Goal: Communication & Community: Participate in discussion

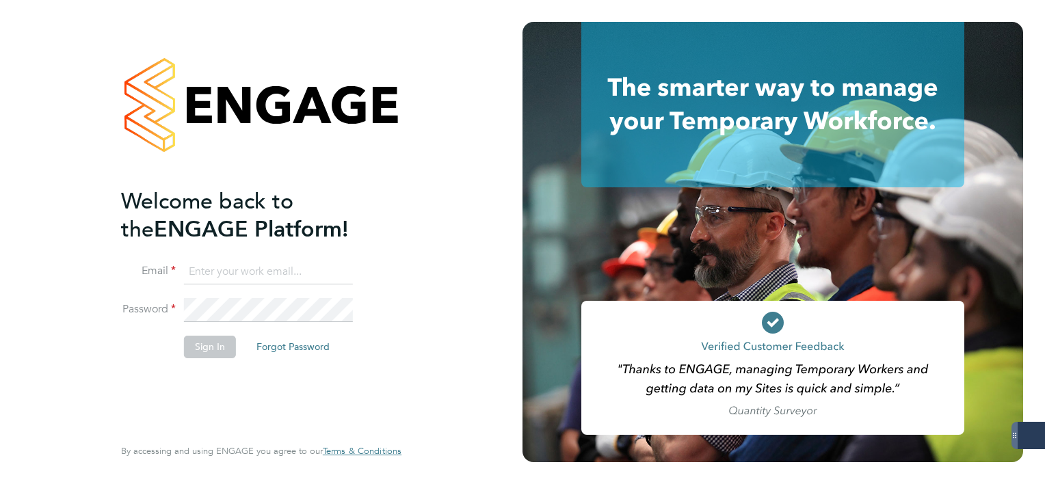
type input "[EMAIL_ADDRESS][DOMAIN_NAME]"
click at [197, 342] on button "Sign In" at bounding box center [210, 347] width 52 height 22
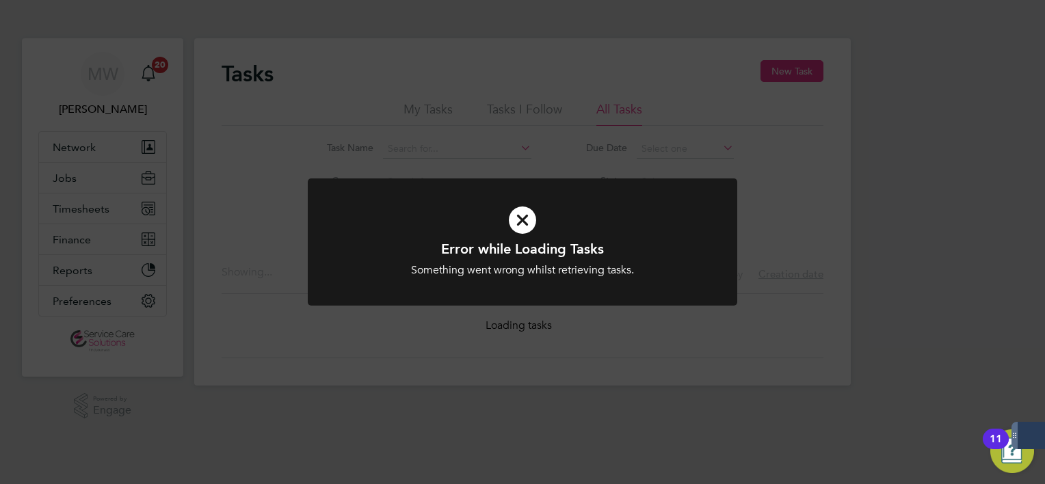
click at [617, 71] on div "Error while Loading Tasks Something went wrong whilst retrieving tasks. Cancel …" at bounding box center [522, 242] width 1045 height 484
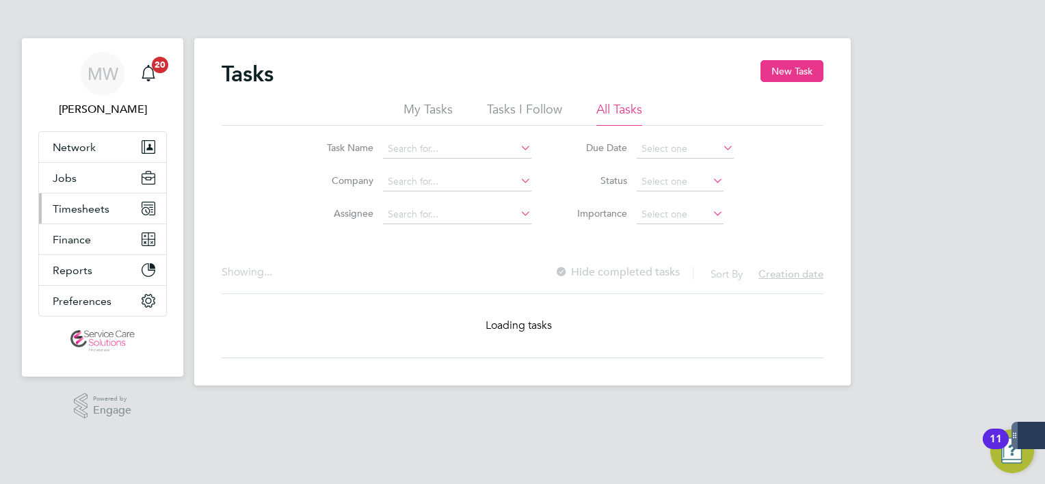
click at [95, 202] on span "Timesheets" at bounding box center [81, 208] width 57 height 13
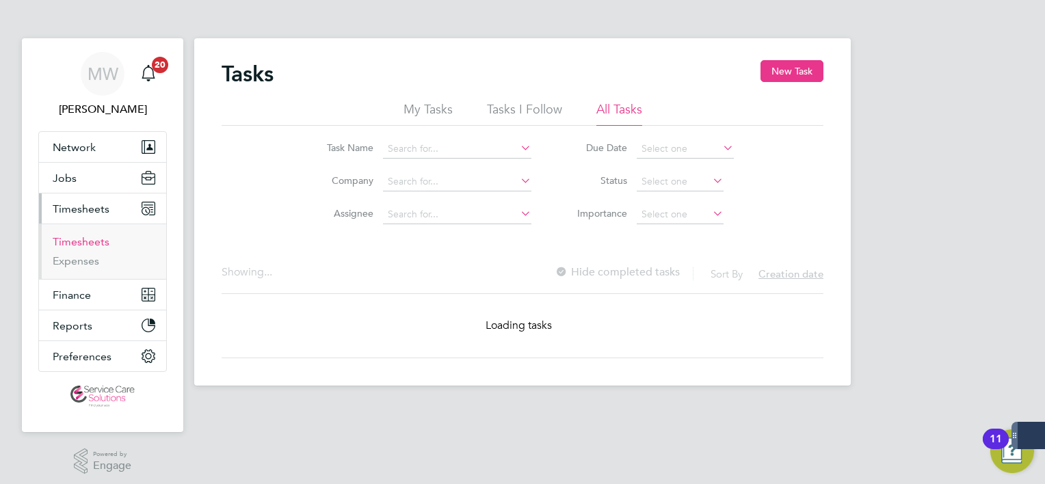
click at [83, 237] on link "Timesheets" at bounding box center [81, 241] width 57 height 13
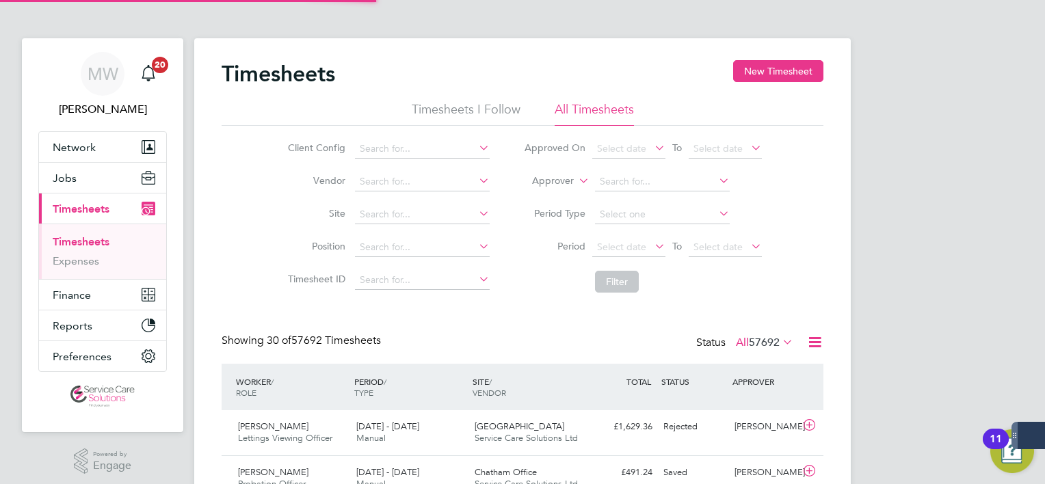
click at [552, 185] on label "Approver" at bounding box center [543, 181] width 62 height 14
click at [547, 198] on li "Worker" at bounding box center [540, 197] width 67 height 18
click at [615, 243] on span "Select date" at bounding box center [621, 247] width 49 height 12
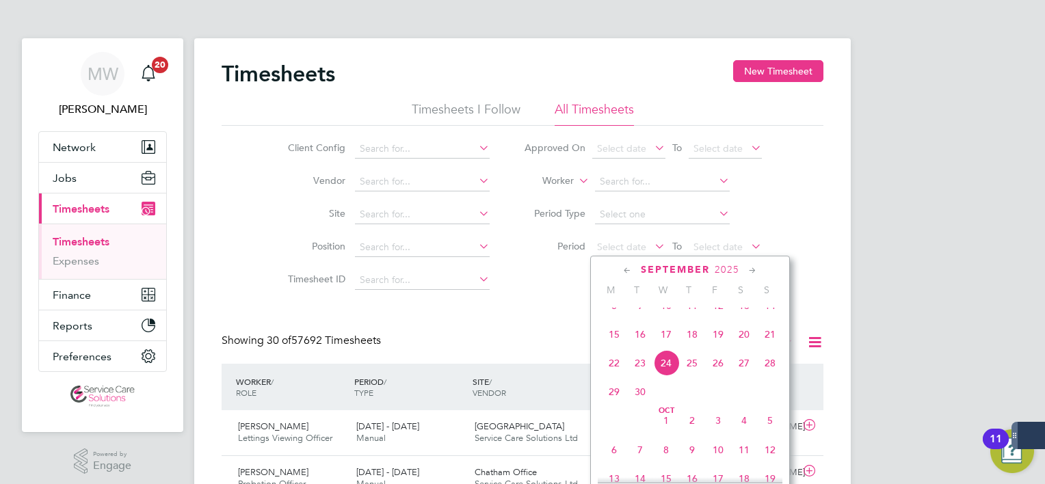
click at [617, 343] on span "15" at bounding box center [614, 334] width 26 height 26
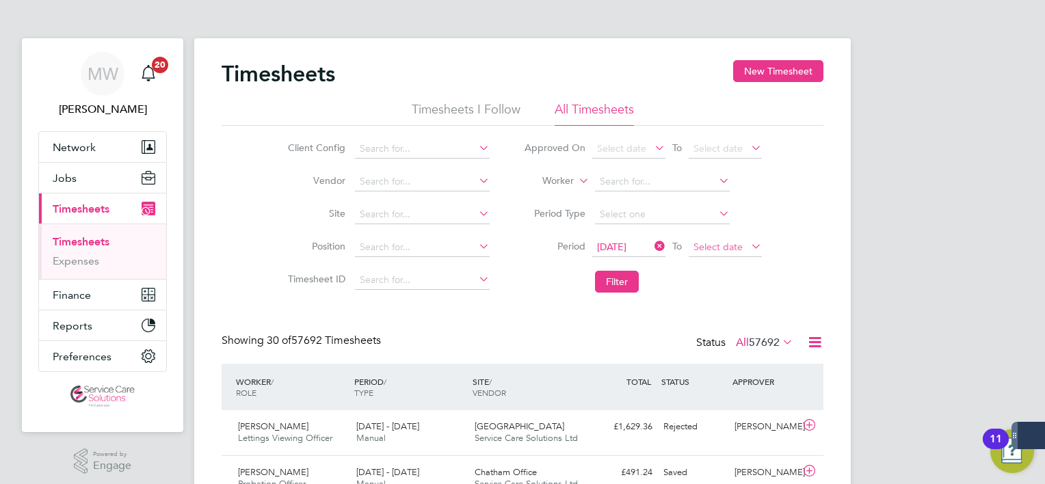
click at [727, 246] on span "Select date" at bounding box center [717, 247] width 49 height 12
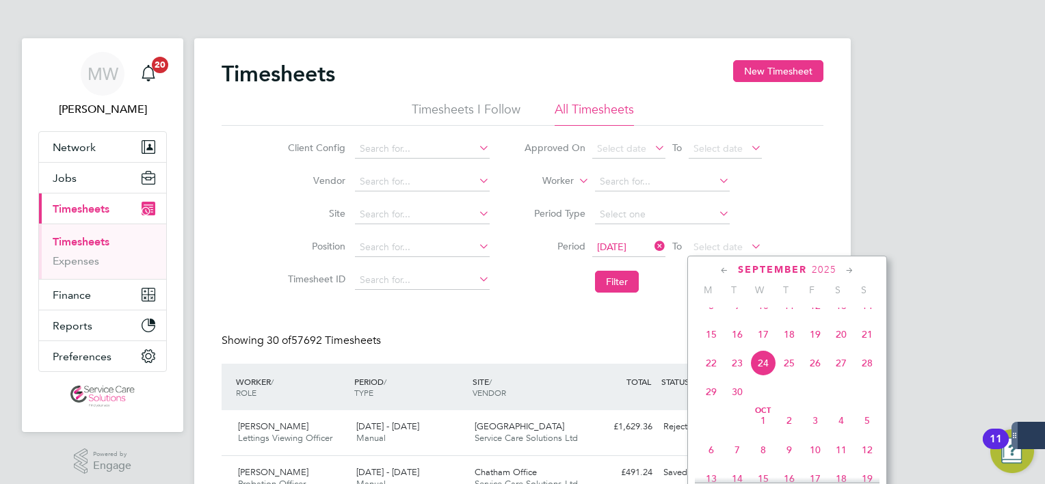
click at [862, 347] on span "21" at bounding box center [867, 334] width 26 height 26
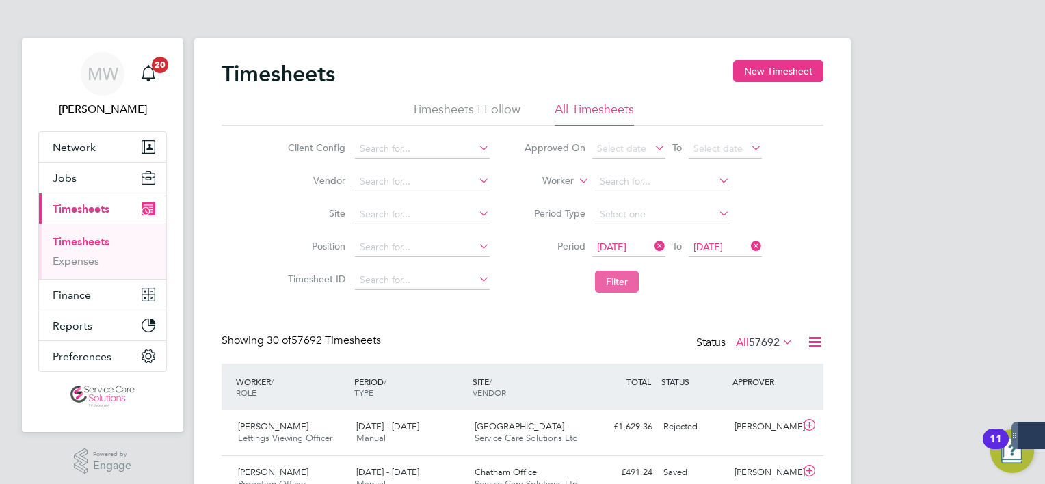
click at [611, 284] on button "Filter" at bounding box center [617, 282] width 44 height 22
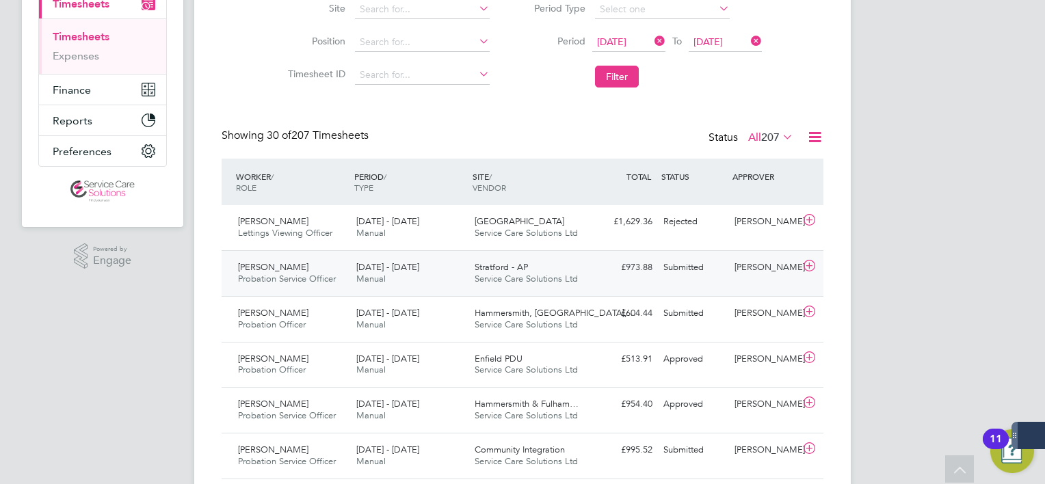
click at [529, 266] on div "Stratford - AP Service Care Solutions Ltd" at bounding box center [528, 273] width 118 height 34
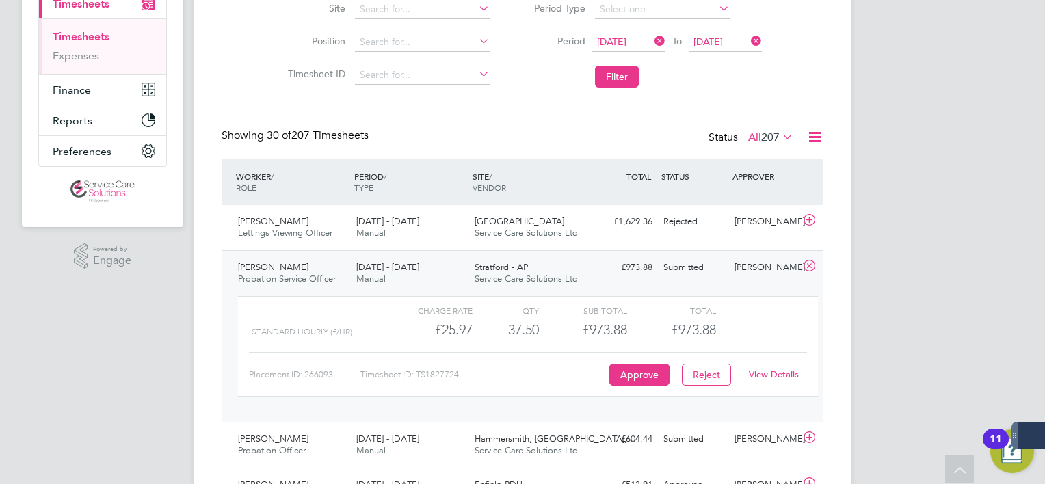
click at [763, 370] on link "View Details" at bounding box center [774, 375] width 50 height 12
click at [347, 263] on div "Gary Jackson Probation Service Officer 15 - 21 Sep 2025" at bounding box center [291, 273] width 118 height 34
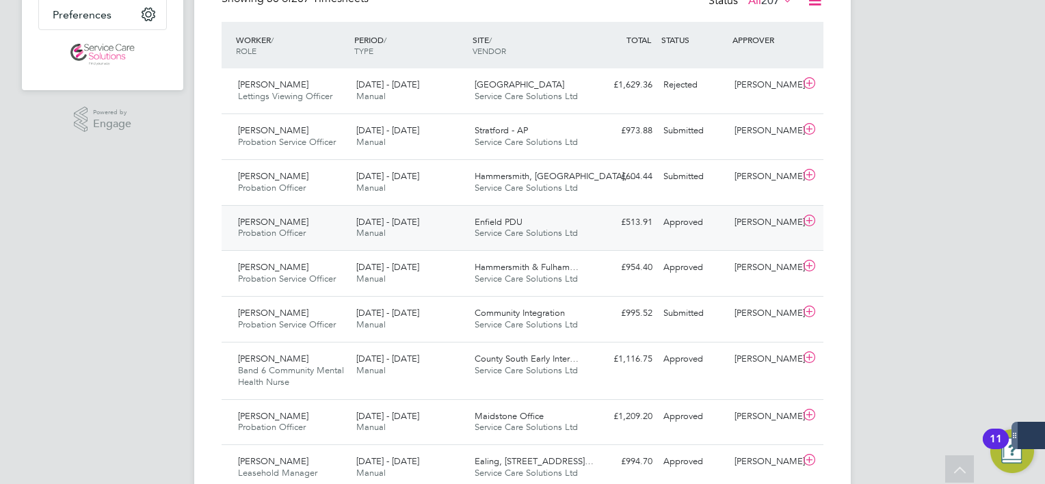
click at [341, 222] on div "Kirsty Gallear Probation Officer 15 - 21 Sep 2025" at bounding box center [291, 228] width 118 height 34
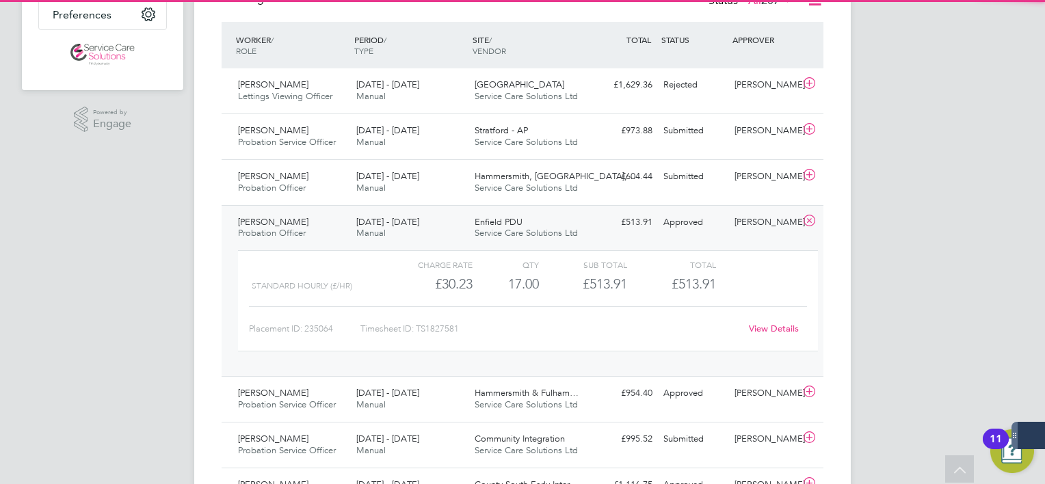
click at [407, 235] on div "15 - 21 Sep 2025 Manual" at bounding box center [410, 228] width 118 height 34
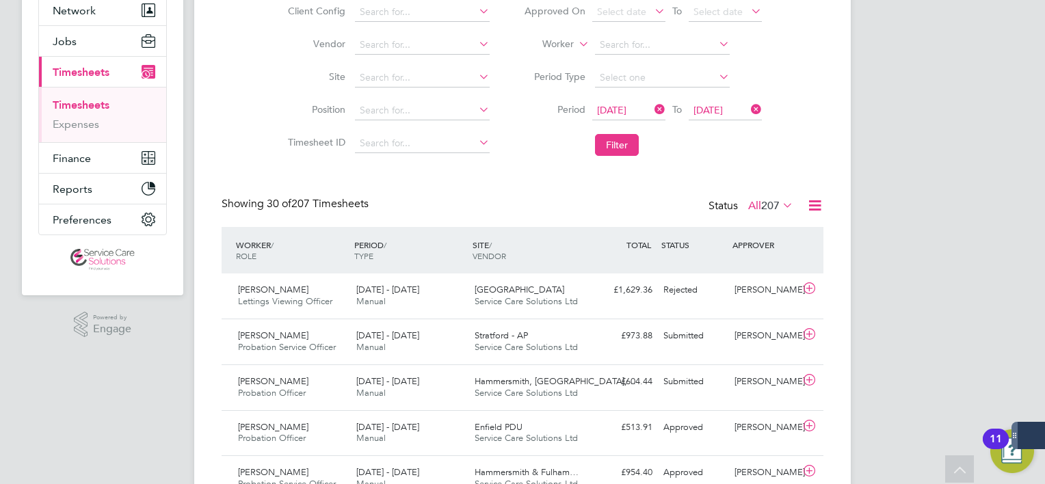
click at [765, 205] on span "207" at bounding box center [770, 206] width 18 height 14
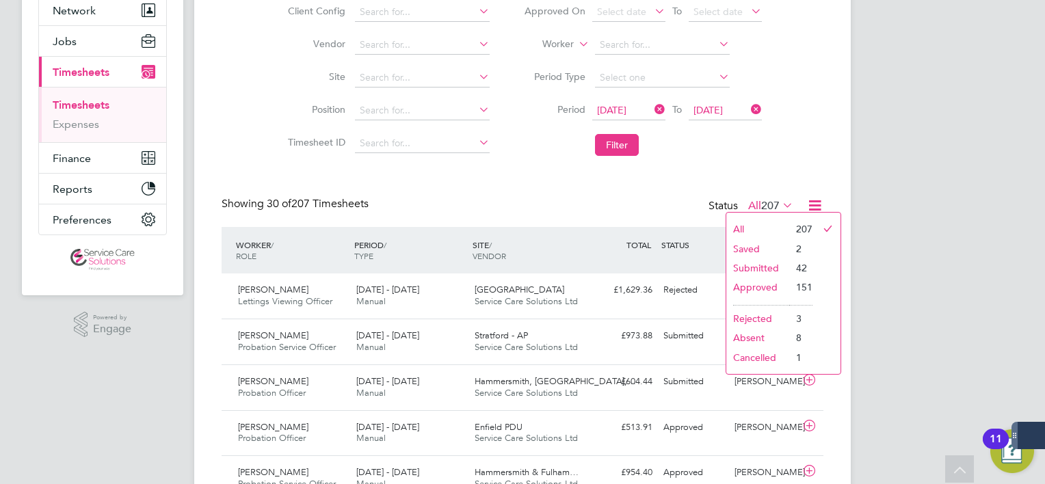
click at [749, 271] on li "Submitted" at bounding box center [757, 267] width 63 height 19
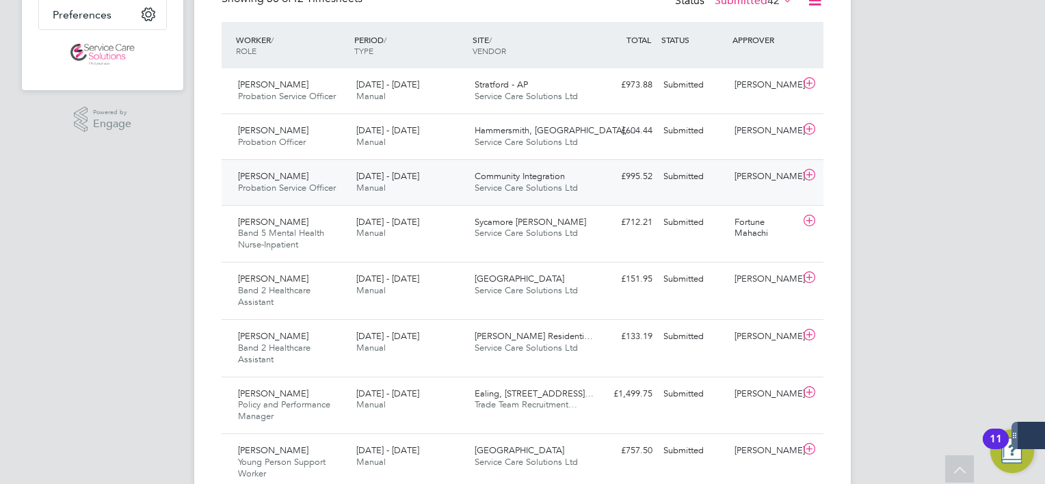
click at [405, 205] on div "Eden Podier Probation Service Officer 15 - 21 Sep 2025 15 - 21 Sep 2025 Manual …" at bounding box center [523, 182] width 602 height 46
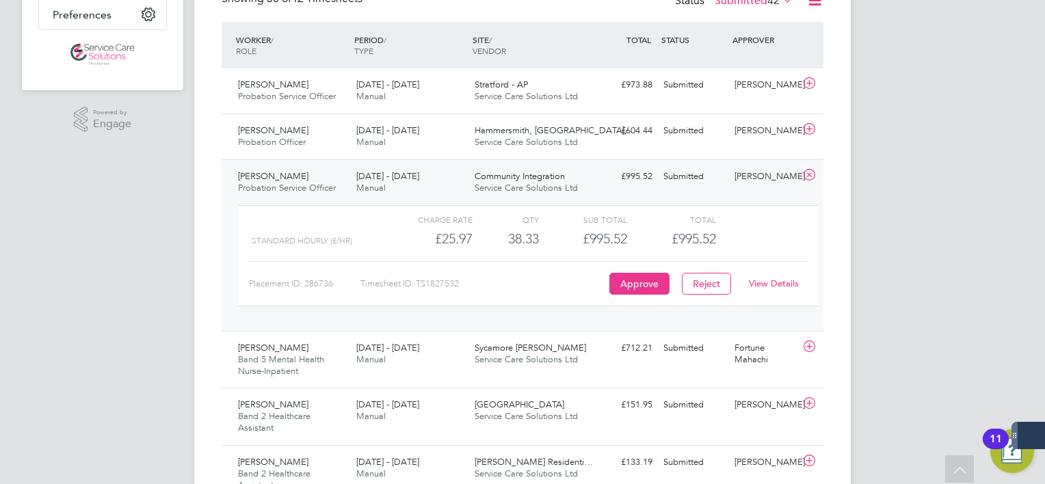
click at [762, 289] on link "View Details" at bounding box center [774, 284] width 50 height 12
click at [351, 181] on div "15 - 21 Sep 2025 Manual" at bounding box center [410, 182] width 118 height 34
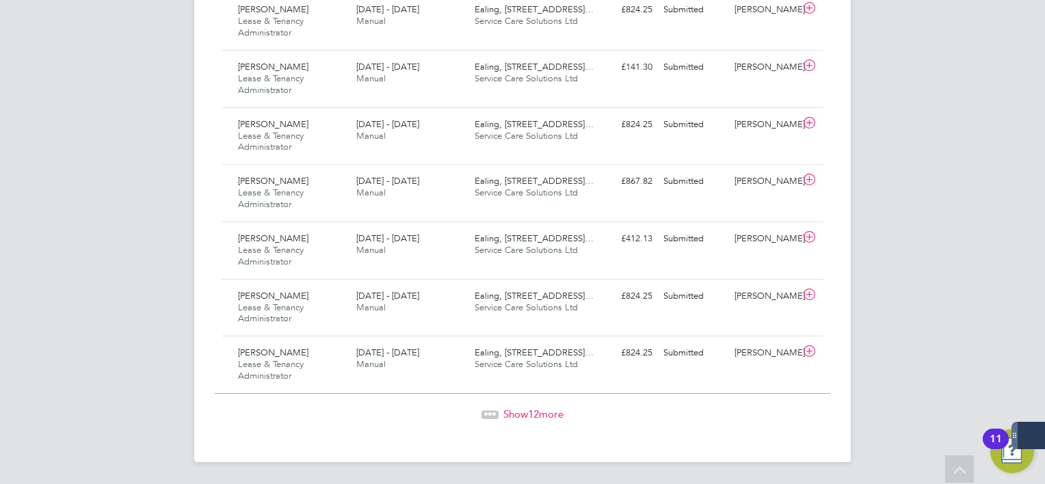
click at [534, 419] on span "12" at bounding box center [533, 414] width 11 height 13
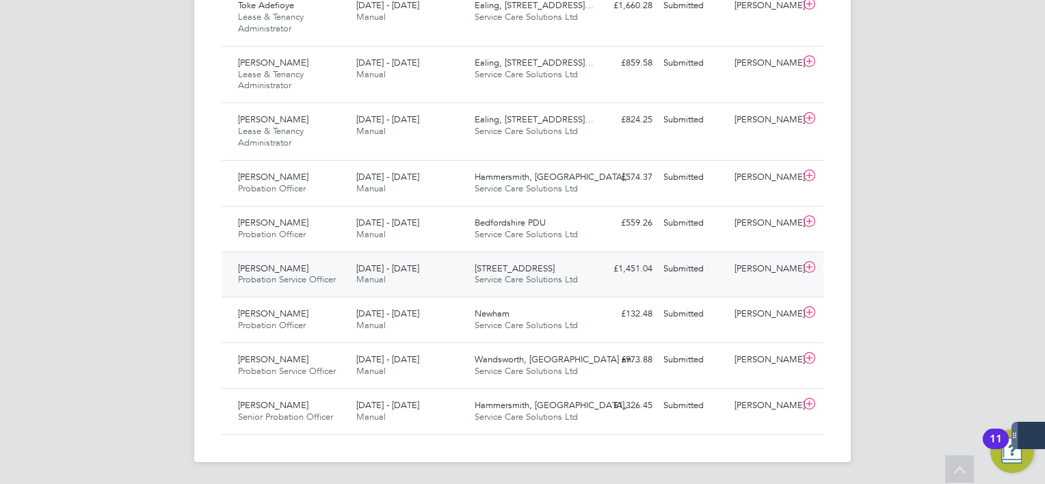
click at [386, 282] on div "15 - 21 Sep 2025 Manual" at bounding box center [410, 275] width 118 height 34
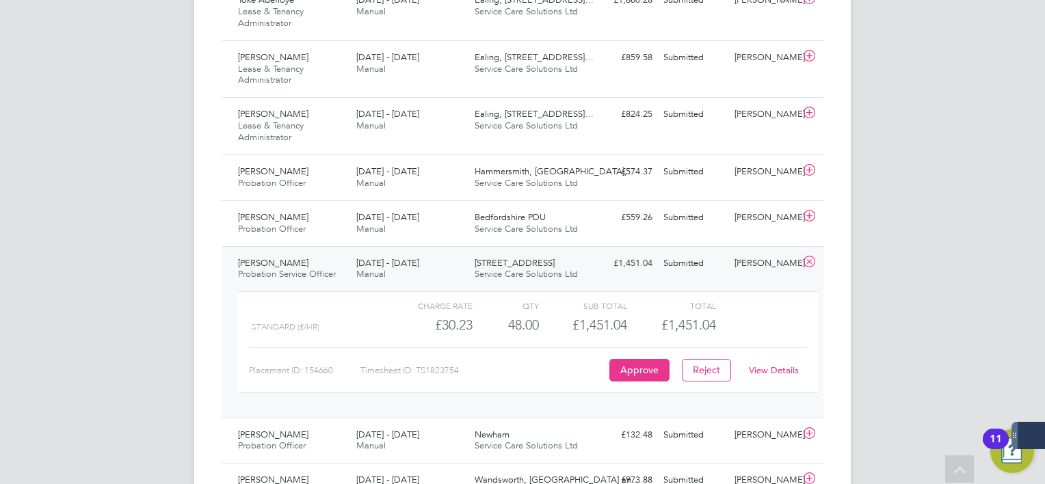
click at [795, 376] on link "View Details" at bounding box center [774, 370] width 50 height 12
click at [395, 265] on span "15 - 21 Sep 2025" at bounding box center [387, 263] width 63 height 12
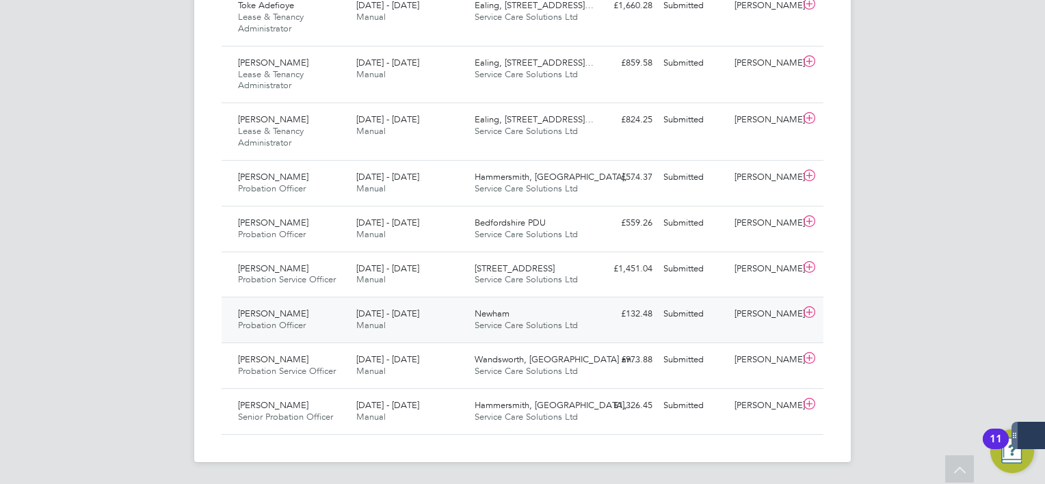
click at [364, 323] on span "Manual" at bounding box center [370, 325] width 29 height 12
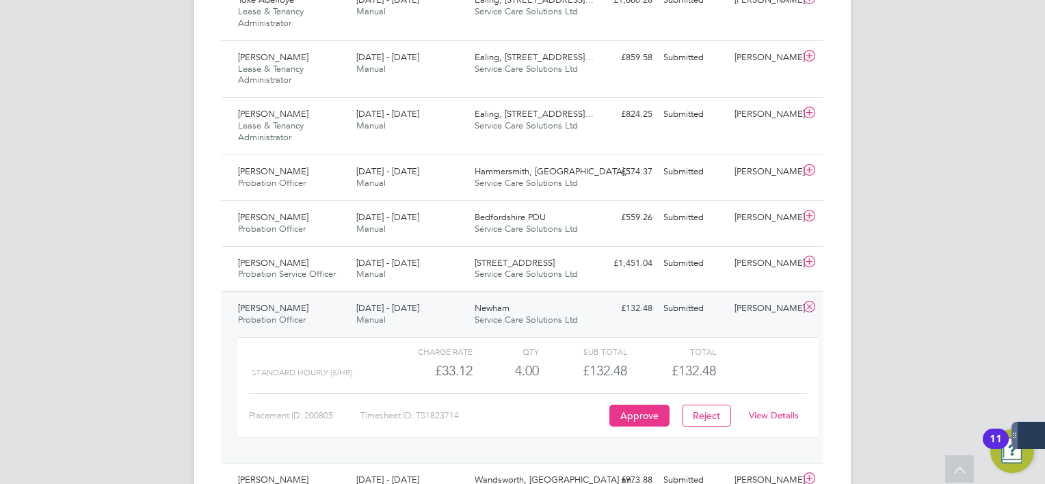
click at [790, 419] on link "View Details" at bounding box center [774, 416] width 50 height 12
click at [768, 416] on link "View Details" at bounding box center [774, 416] width 50 height 12
click at [536, 302] on div "Dionne Roye Probation Officer 15 - 21 Sep 2025 15 - 21 Sep 2025 Manual Newham S…" at bounding box center [523, 377] width 602 height 172
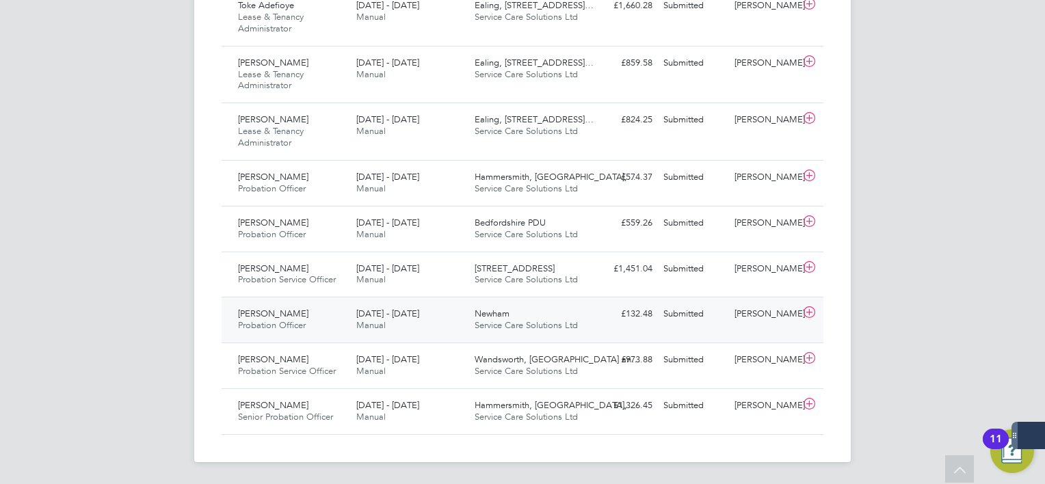
scroll to position [2245, 0]
click at [520, 350] on div "Wandsworth, Merton an… Service Care Solutions Ltd" at bounding box center [528, 366] width 118 height 34
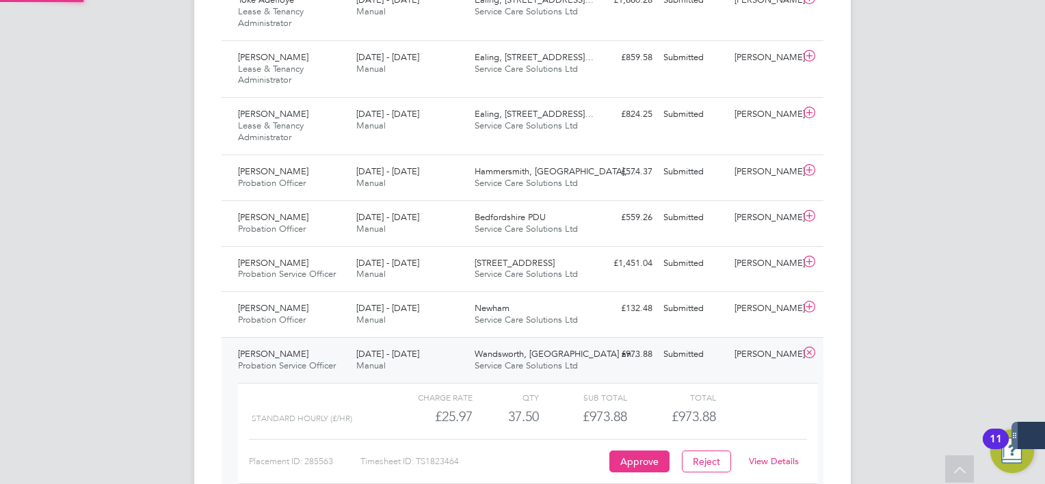
scroll to position [23, 133]
click at [777, 465] on link "View Details" at bounding box center [774, 461] width 50 height 12
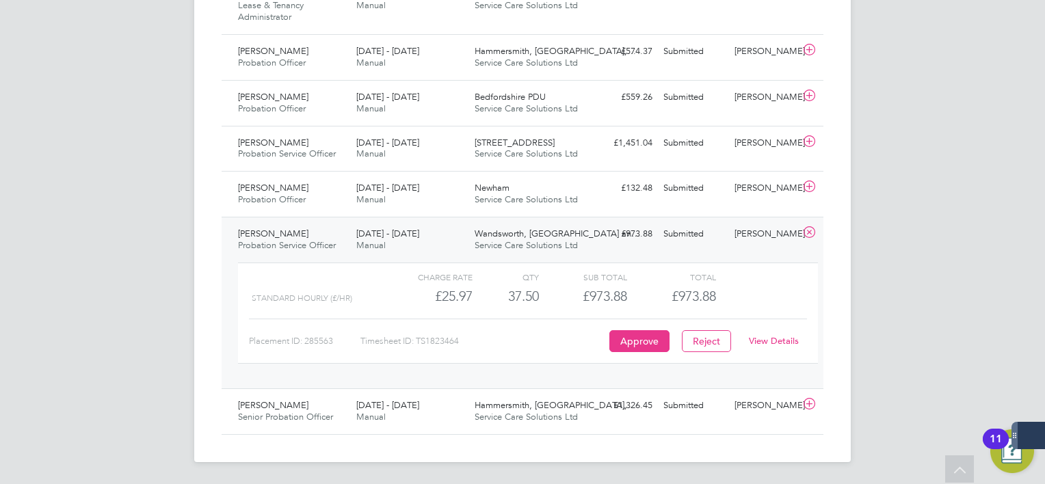
click at [407, 236] on span "15 - 21 Sep 2025" at bounding box center [387, 234] width 63 height 12
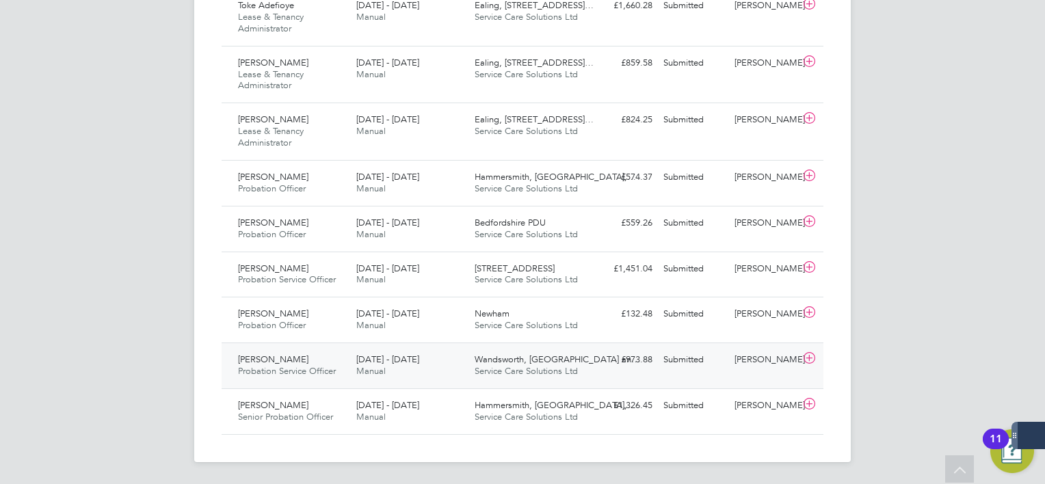
scroll to position [2245, 0]
click at [366, 427] on div "15 - 21 Sep 2025 Manual" at bounding box center [410, 412] width 118 height 34
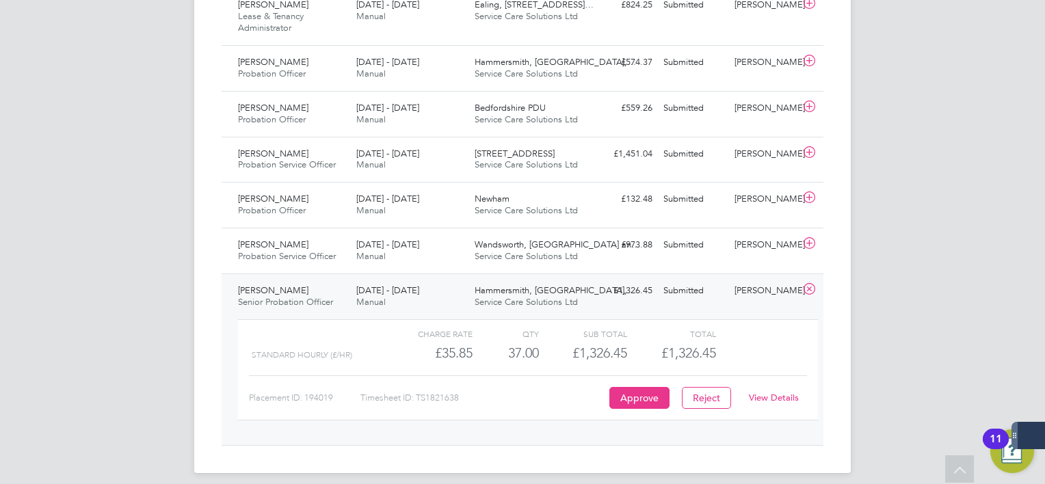
scroll to position [2371, 0]
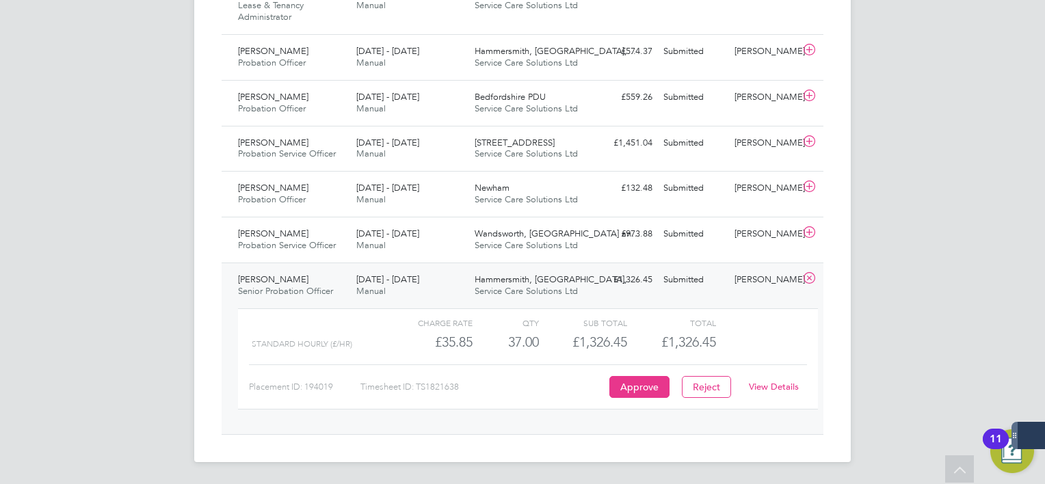
click at [759, 381] on div "View Details" at bounding box center [773, 387] width 67 height 22
click at [782, 395] on div "View Details" at bounding box center [773, 387] width 67 height 22
click at [779, 388] on link "View Details" at bounding box center [774, 387] width 50 height 12
click at [488, 290] on span "Service Care Solutions Ltd" at bounding box center [526, 291] width 103 height 12
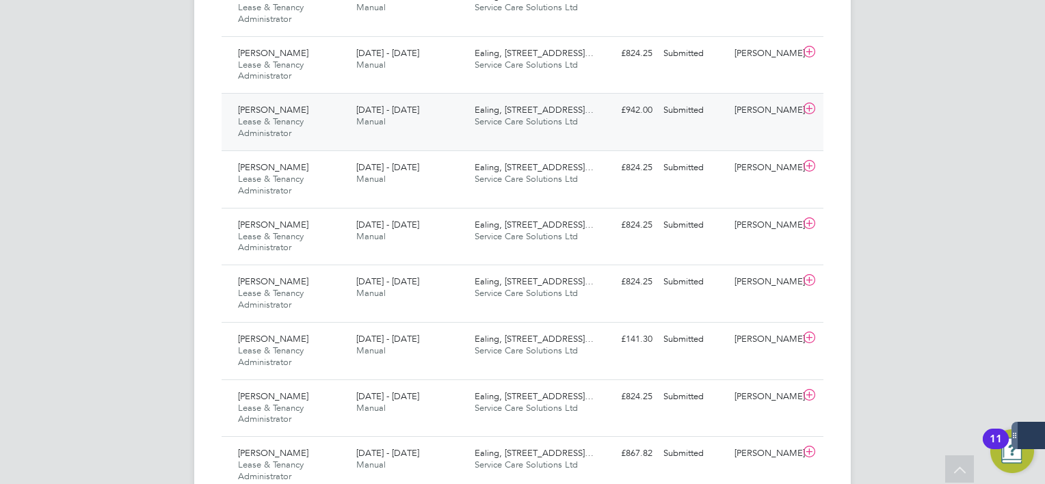
scroll to position [1220, 0]
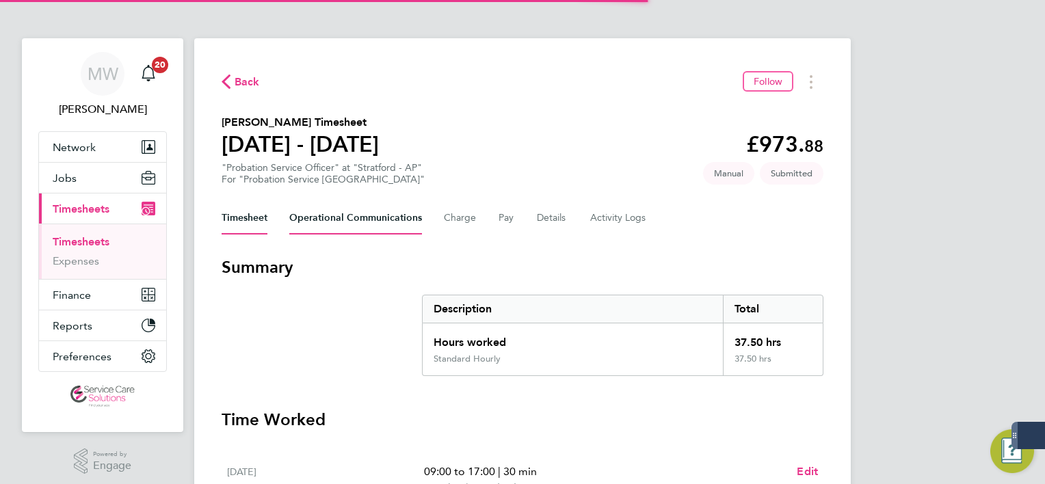
click at [382, 221] on Communications-tab "Operational Communications" at bounding box center [355, 218] width 133 height 33
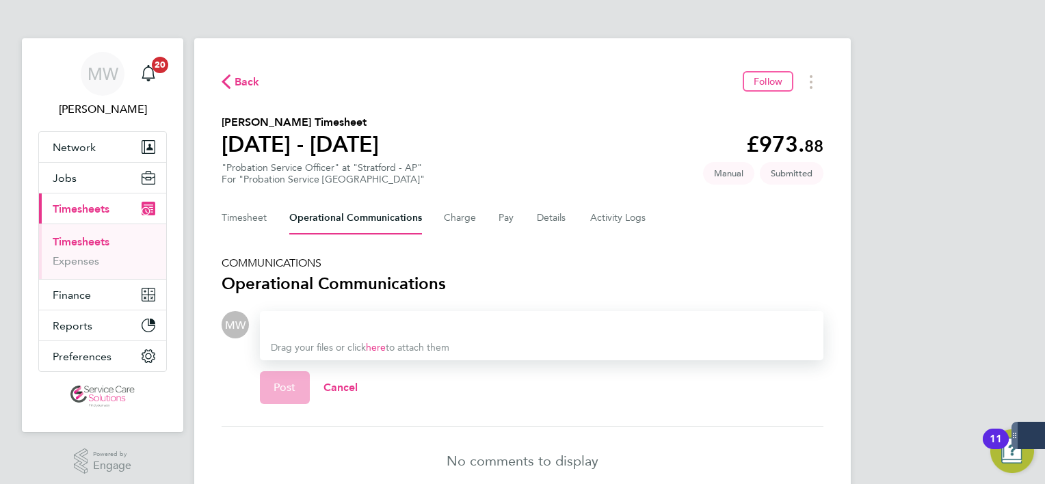
click at [378, 323] on div at bounding box center [542, 325] width 542 height 16
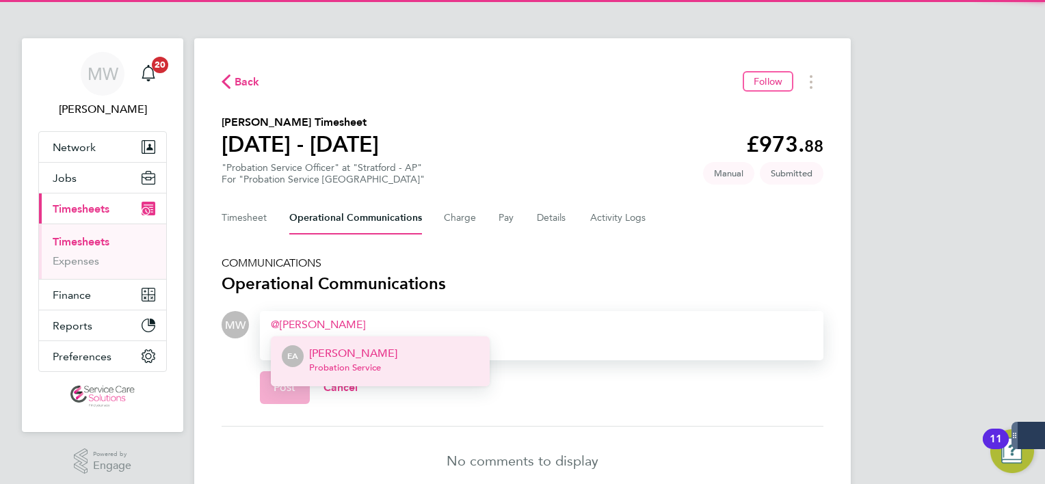
click at [362, 362] on span "Probation Service" at bounding box center [353, 367] width 88 height 11
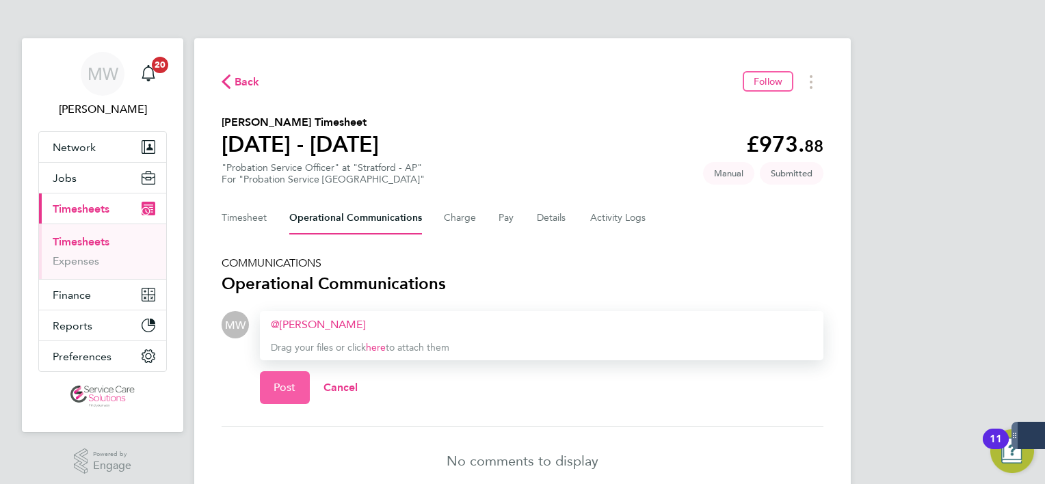
click at [295, 394] on button "Post" at bounding box center [285, 387] width 50 height 33
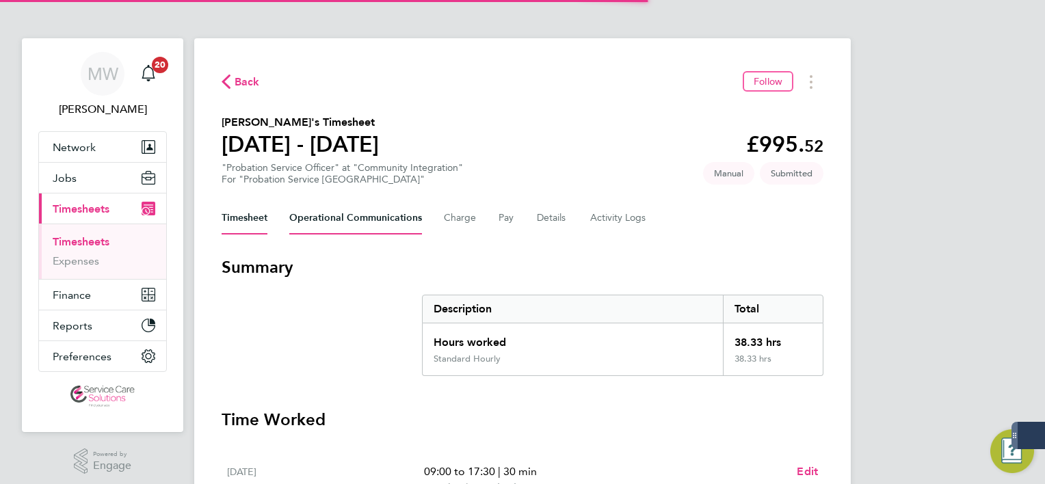
click at [372, 230] on Communications-tab "Operational Communications" at bounding box center [355, 218] width 133 height 33
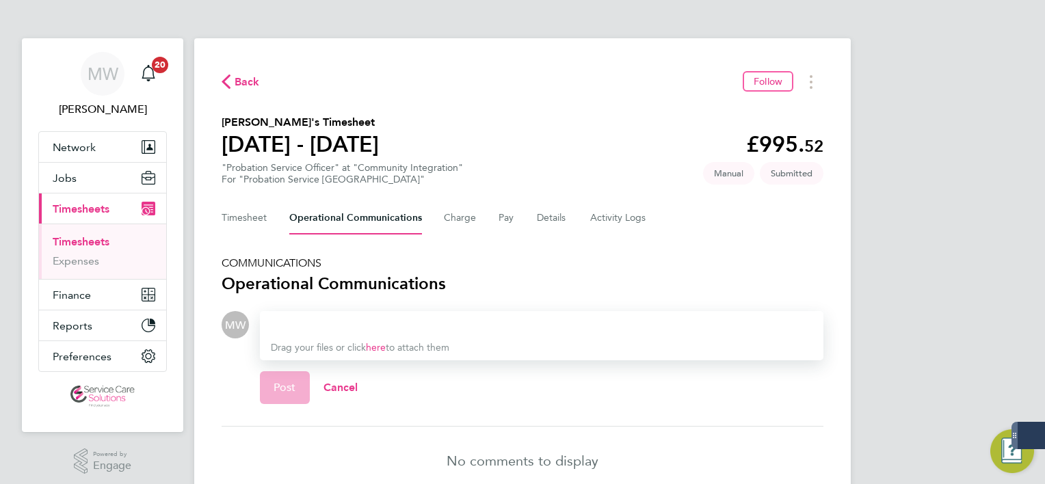
click at [374, 323] on div at bounding box center [542, 325] width 542 height 16
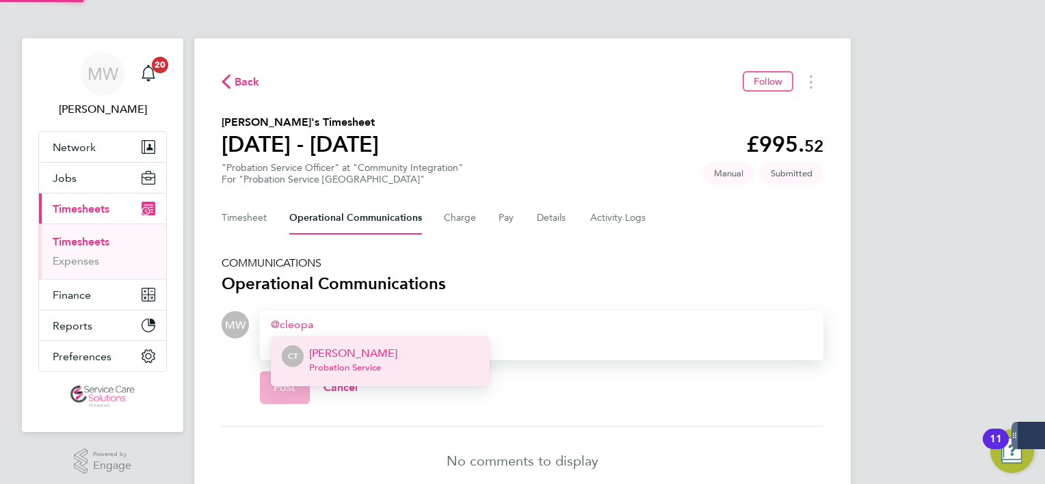
click at [383, 364] on span "Probation Service" at bounding box center [353, 367] width 88 height 11
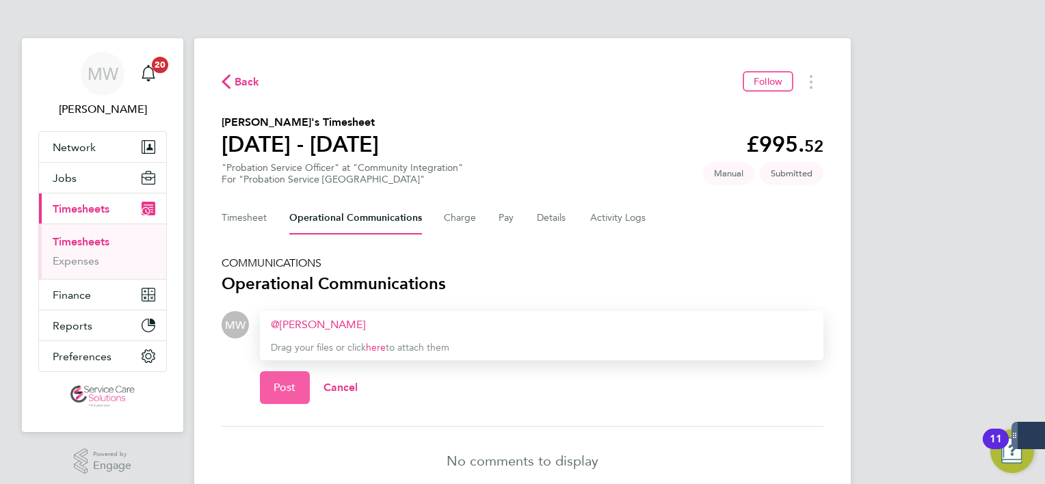
click at [299, 382] on button "Post" at bounding box center [285, 387] width 50 height 33
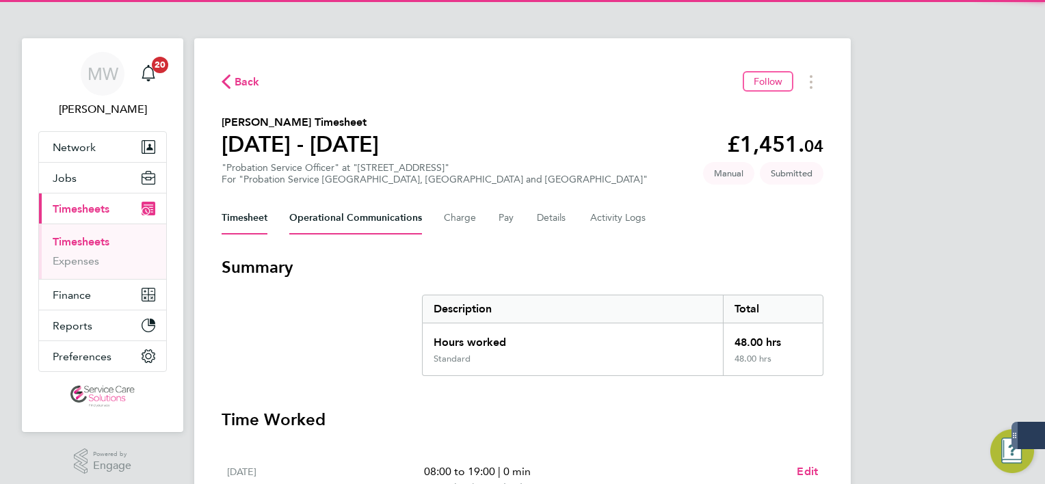
click at [397, 211] on Communications-tab "Operational Communications" at bounding box center [355, 218] width 133 height 33
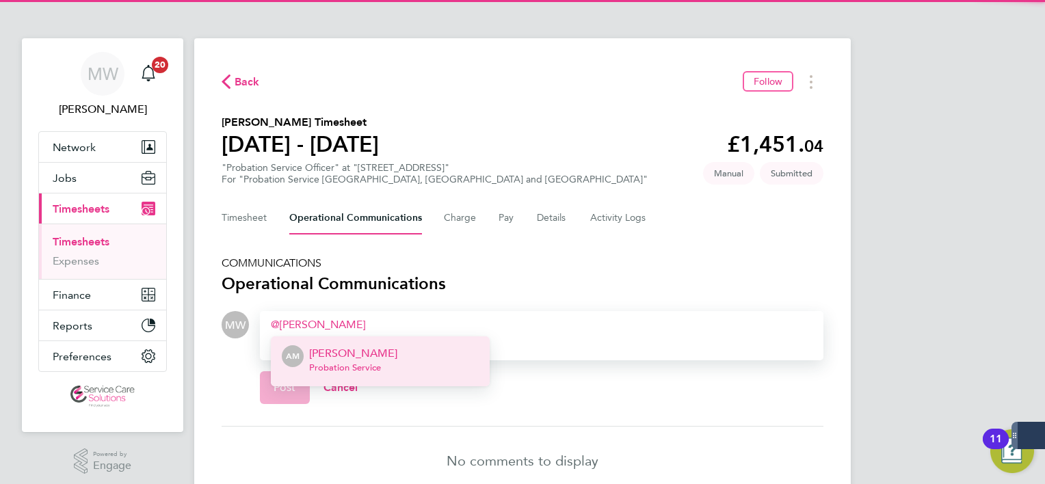
click at [384, 347] on p "Andrew Marriott" at bounding box center [353, 353] width 88 height 16
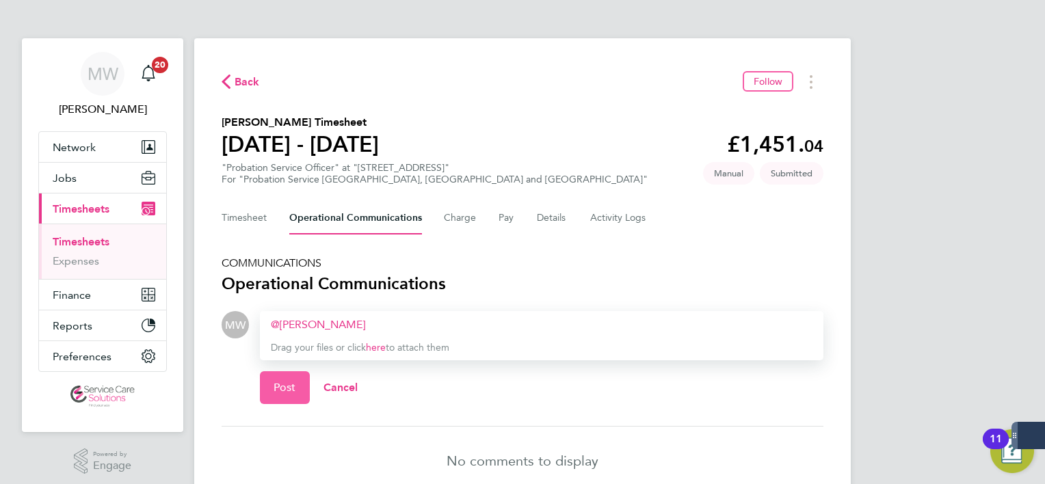
click at [269, 374] on button "Post" at bounding box center [285, 387] width 50 height 33
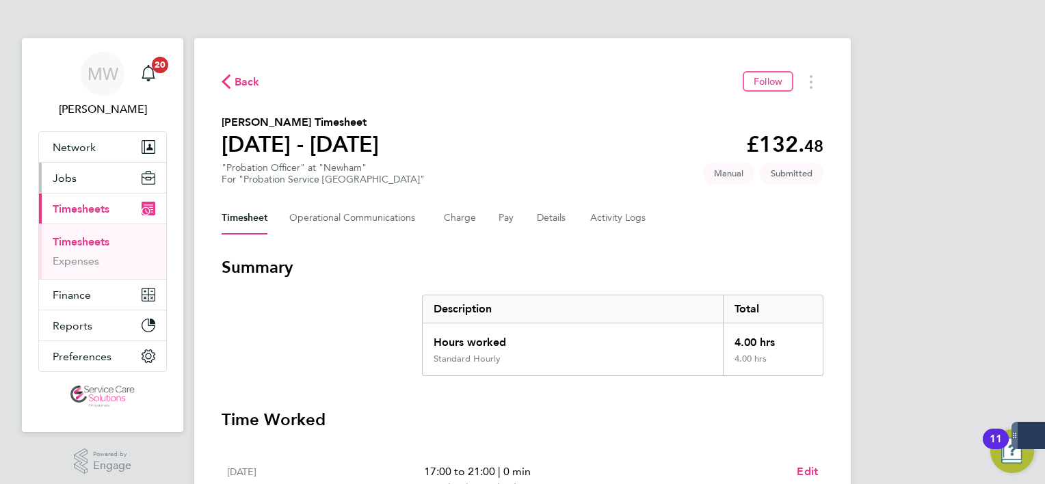
click at [96, 184] on button "Jobs" at bounding box center [102, 178] width 127 height 30
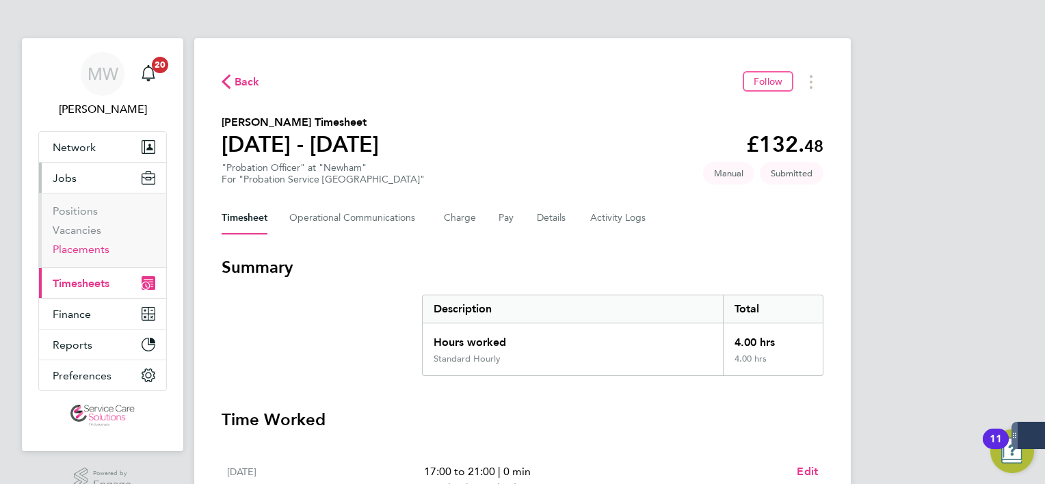
drag, startPoint x: 89, startPoint y: 263, endPoint x: 90, endPoint y: 248, distance: 14.4
click at [89, 263] on ul "Positions Vacancies Placements" at bounding box center [102, 230] width 127 height 75
click at [90, 243] on link "Placements" at bounding box center [81, 249] width 57 height 13
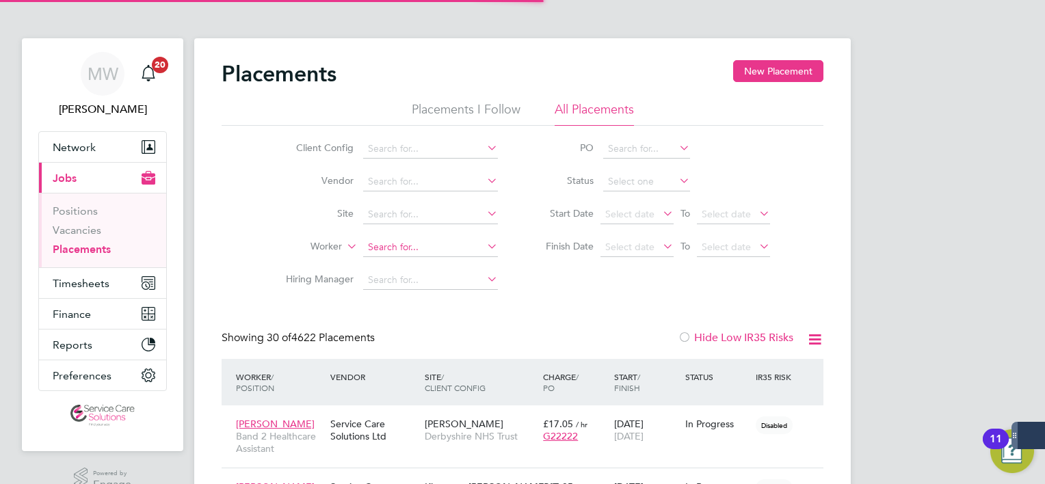
click at [424, 238] on input at bounding box center [430, 247] width 135 height 19
click at [416, 265] on li "[PERSON_NAME]" at bounding box center [447, 265] width 169 height 18
type input "[PERSON_NAME]"
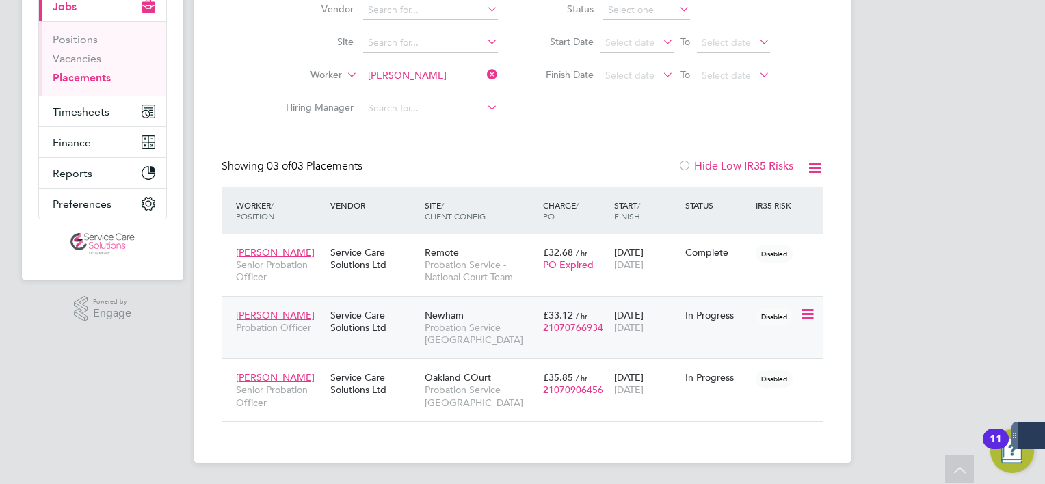
click at [401, 315] on div "Service Care Solutions Ltd" at bounding box center [374, 321] width 94 height 38
click at [385, 312] on div "Service Care Solutions Ltd" at bounding box center [374, 321] width 94 height 38
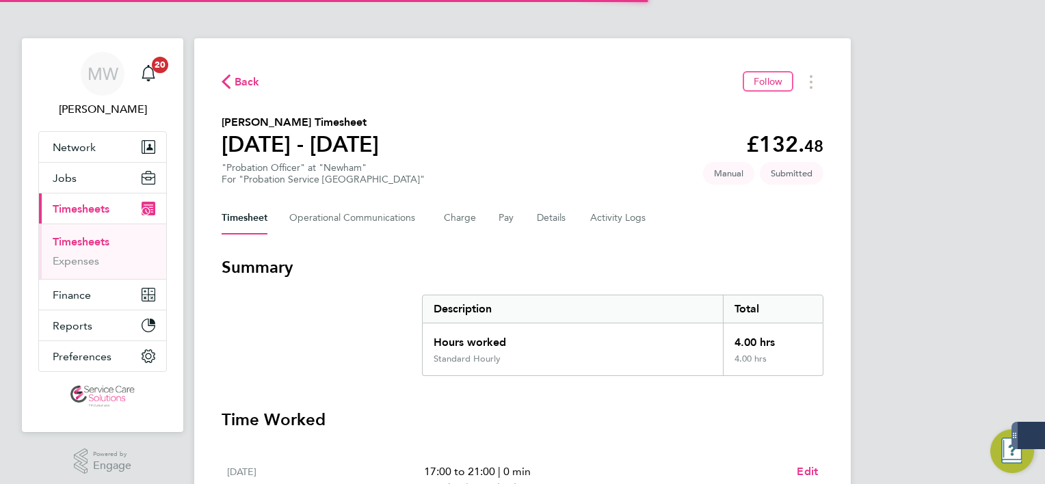
click at [566, 206] on div "Timesheet Operational Communications Charge Pay Details Activity Logs" at bounding box center [523, 218] width 602 height 33
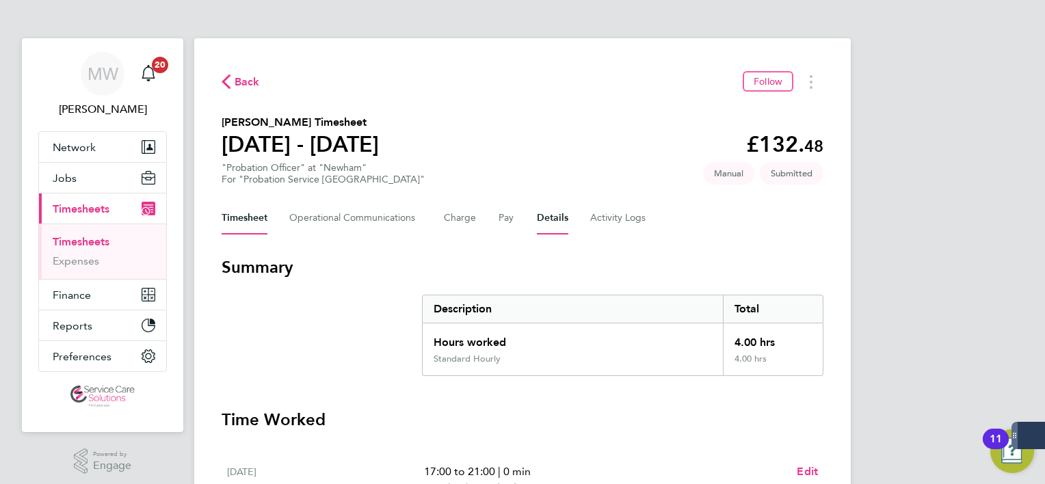
click at [550, 232] on button "Details" at bounding box center [552, 218] width 31 height 33
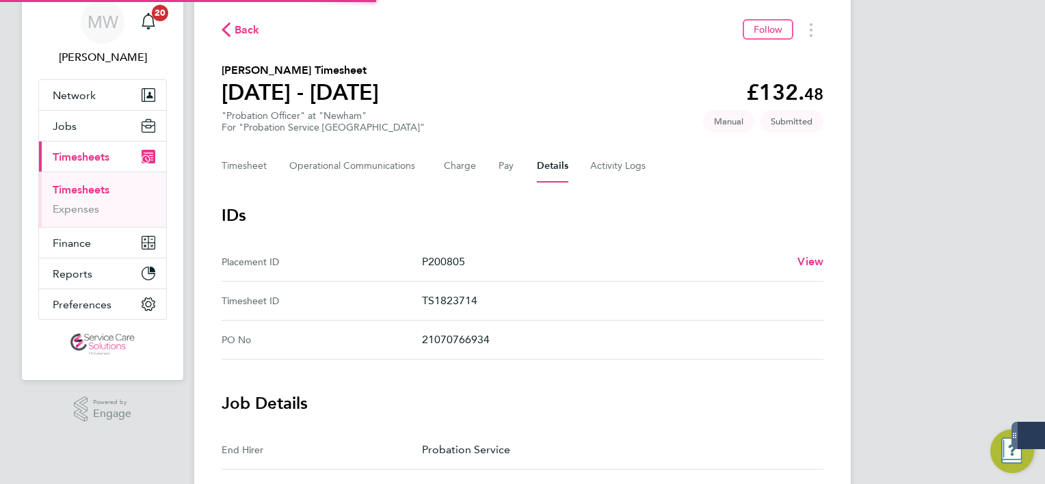
scroll to position [137, 0]
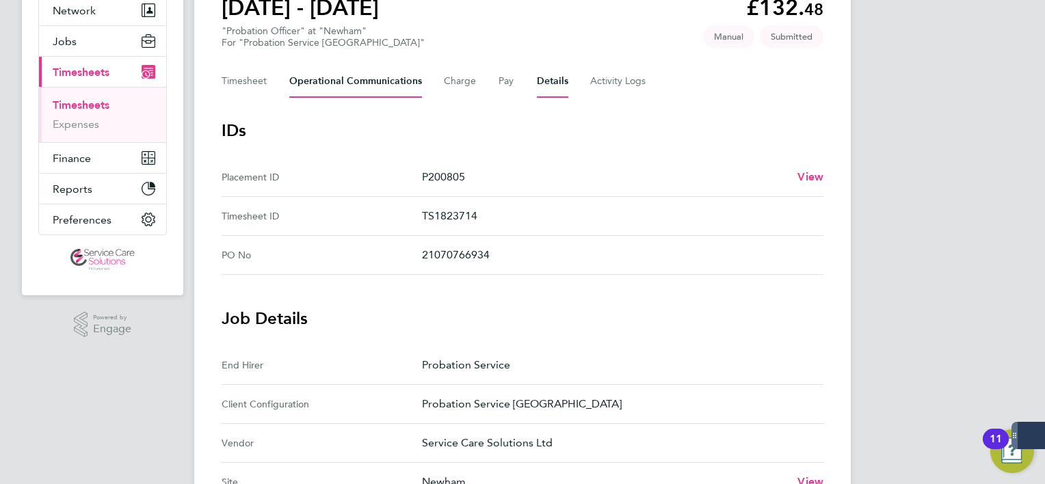
click at [308, 77] on Communications-tab "Operational Communications" at bounding box center [355, 81] width 133 height 33
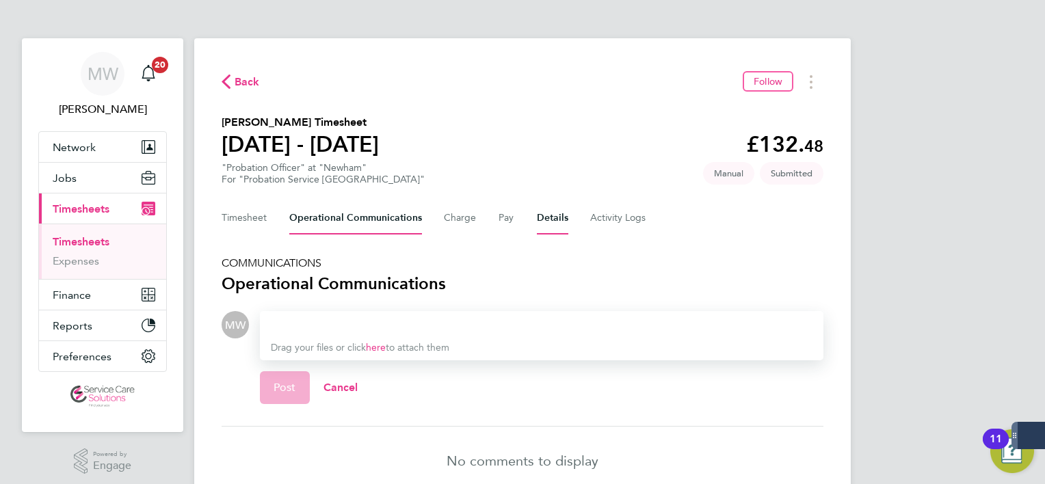
click at [540, 220] on button "Details" at bounding box center [552, 218] width 31 height 33
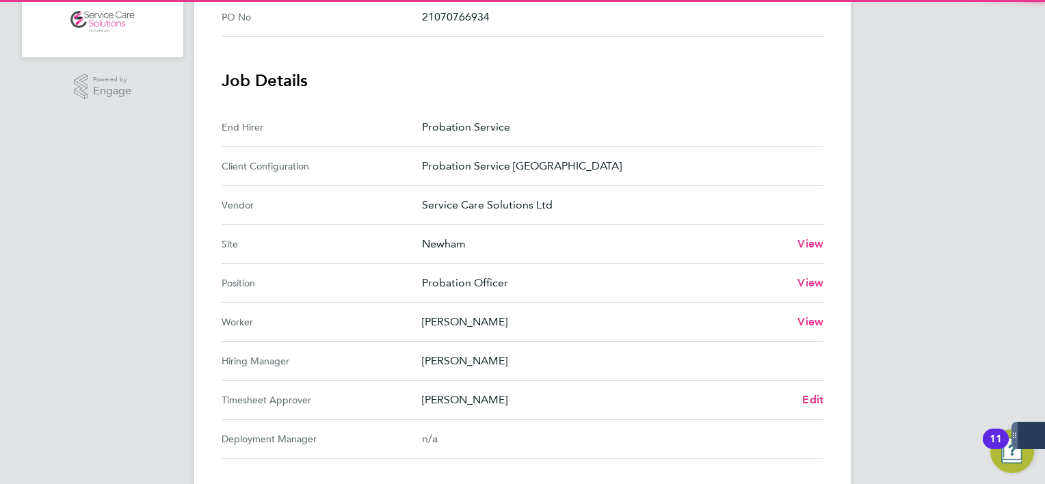
scroll to position [479, 0]
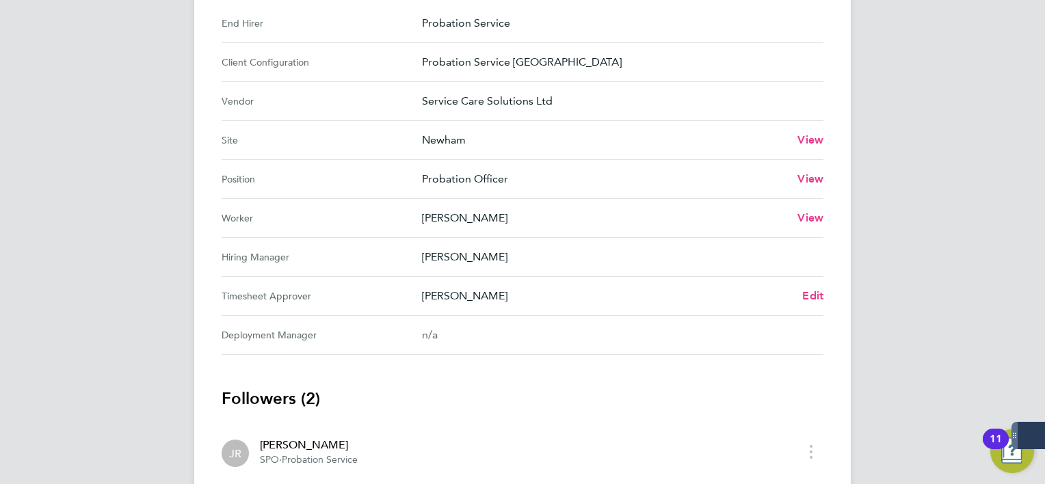
click at [799, 296] on div "Olivia Brooks Edit" at bounding box center [622, 296] width 401 height 16
click at [817, 295] on span "Edit" at bounding box center [812, 295] width 21 height 13
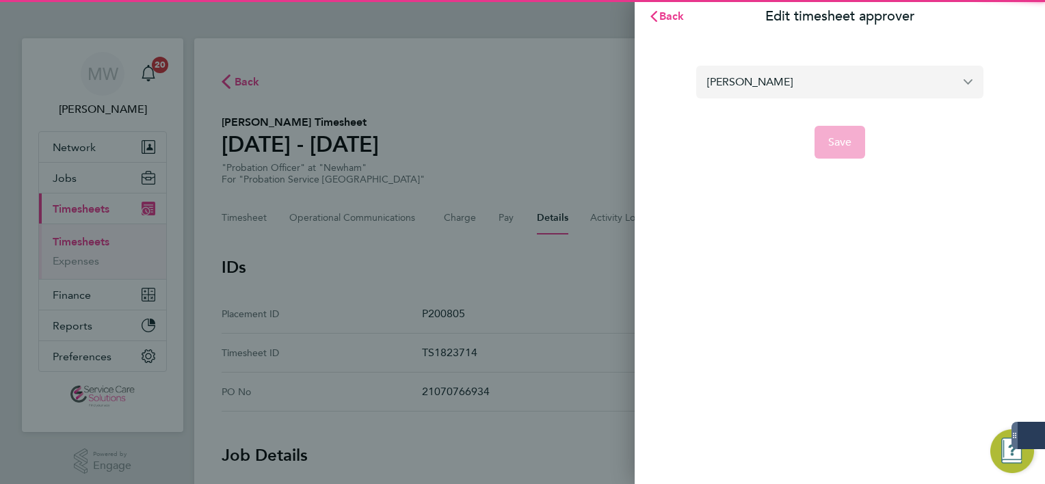
click at [834, 77] on input "Olivia Brooks" at bounding box center [839, 82] width 287 height 32
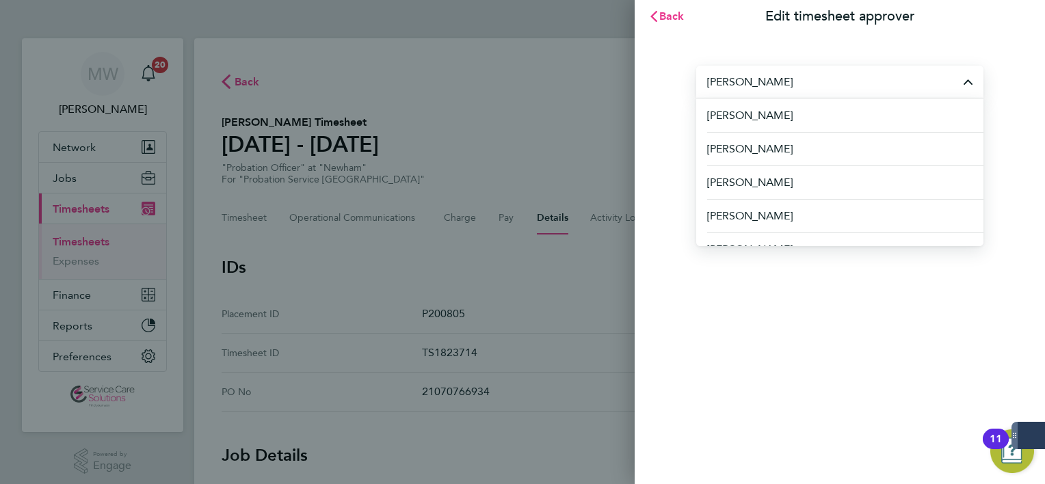
type input "katie"
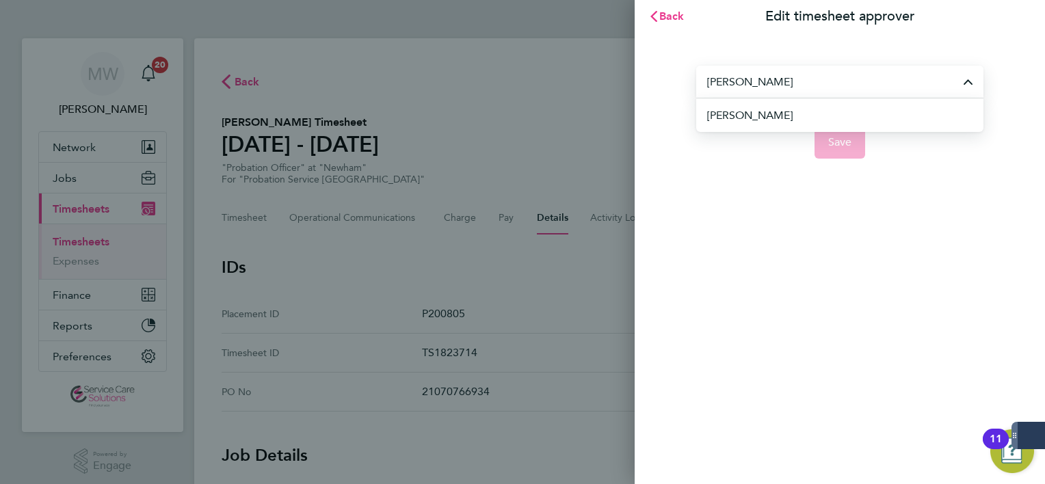
click at [788, 118] on li "[PERSON_NAME]" at bounding box center [845, 115] width 276 height 34
type input "[PERSON_NAME]"
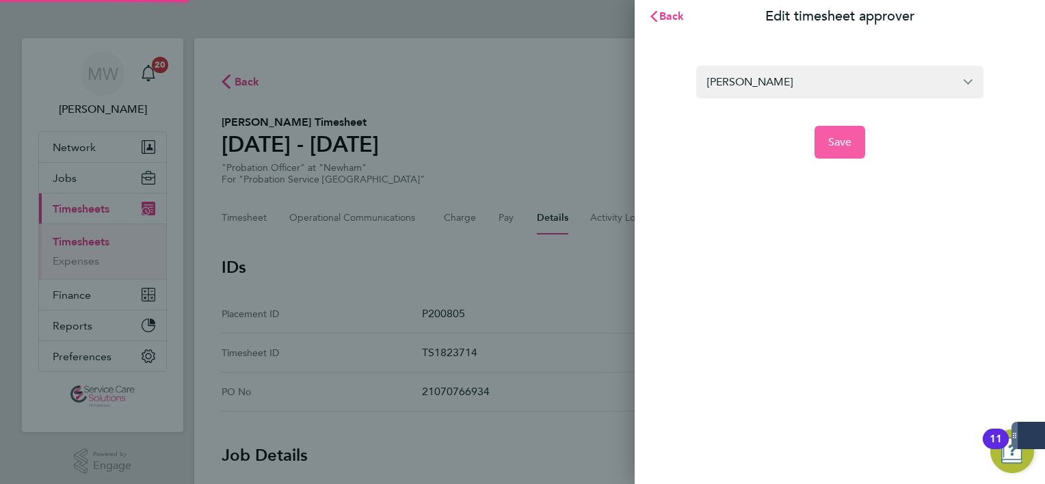
click at [847, 142] on span "Save" at bounding box center [840, 142] width 24 height 14
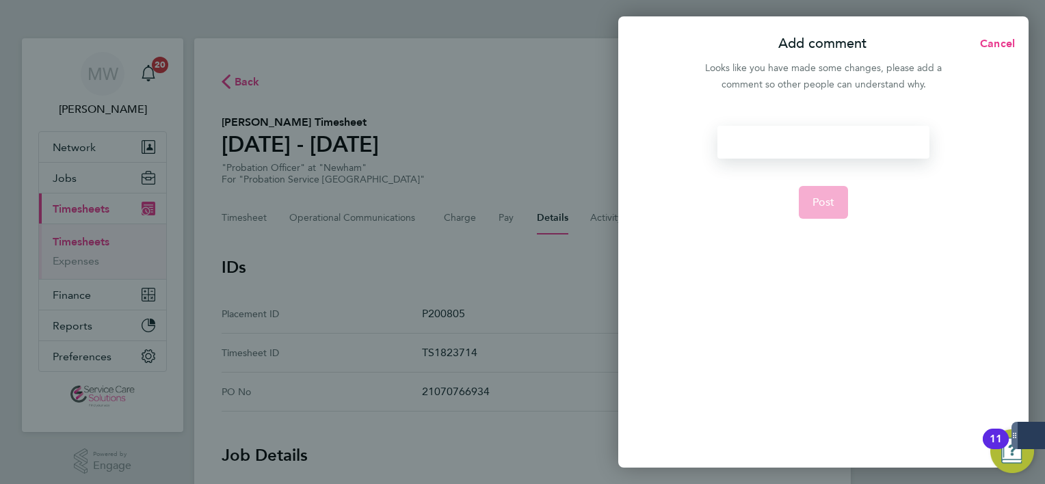
click at [838, 143] on div at bounding box center [822, 142] width 211 height 33
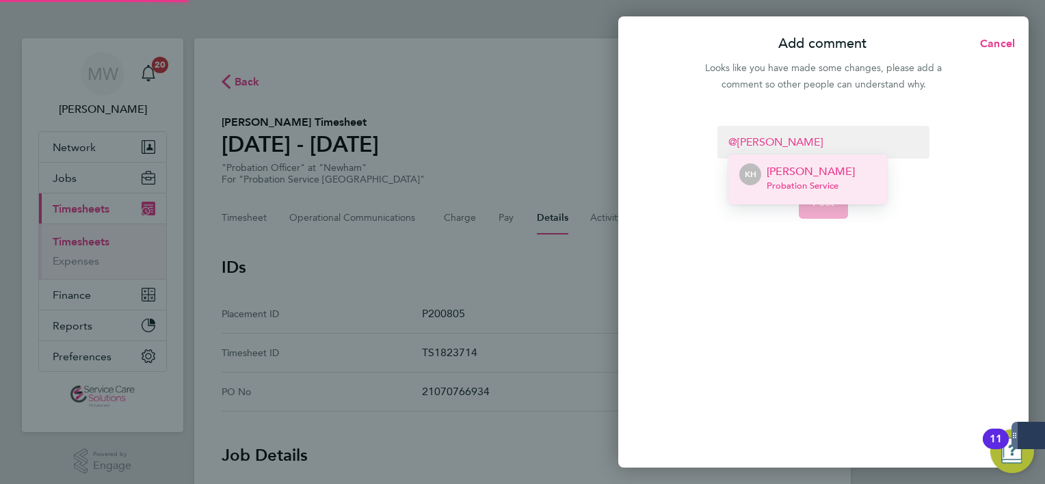
click at [856, 164] on li "KH Katie Harris Probation Service" at bounding box center [807, 180] width 159 height 50
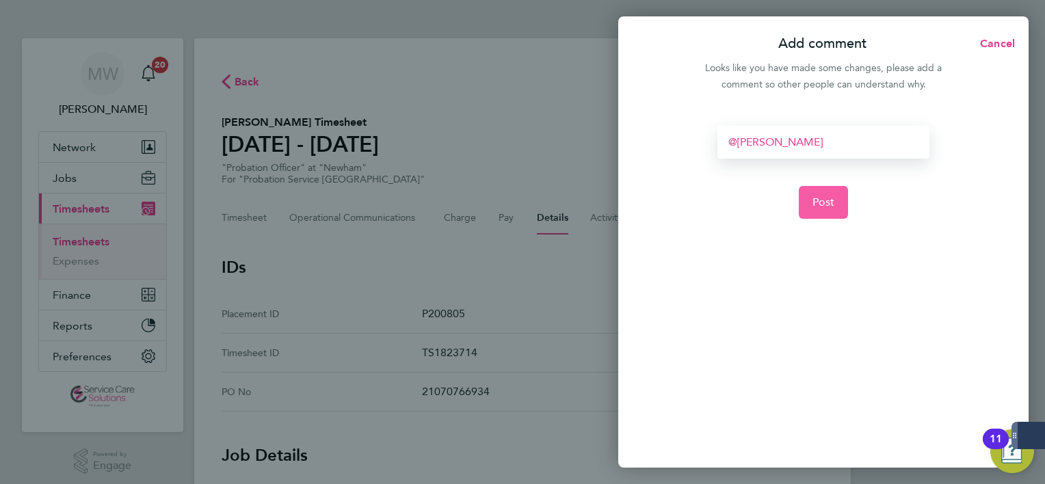
click at [829, 196] on span "Post" at bounding box center [823, 203] width 23 height 14
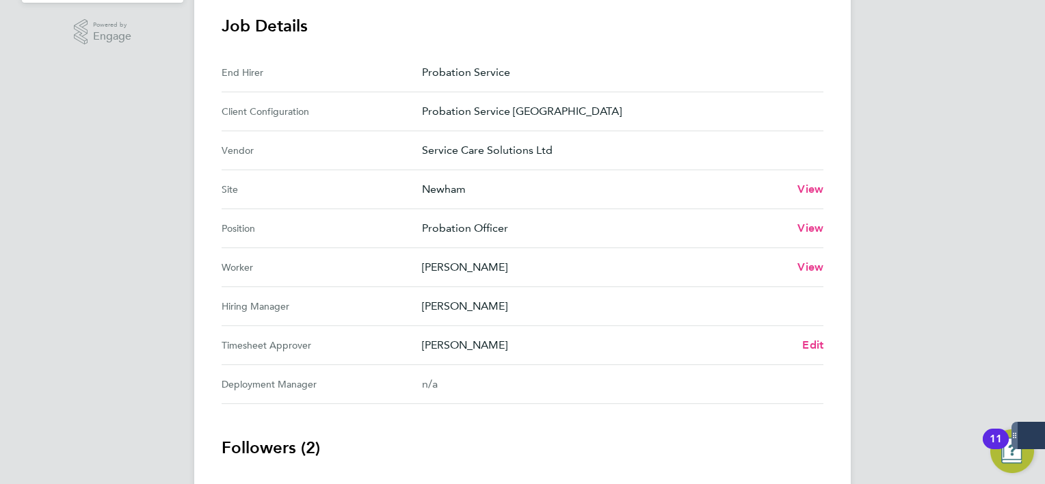
scroll to position [479, 0]
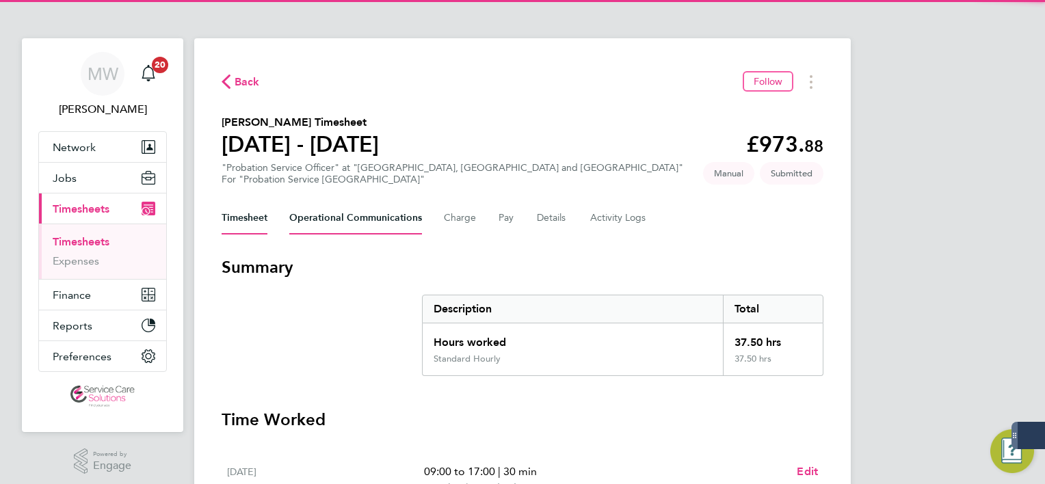
click at [375, 215] on Communications-tab "Operational Communications" at bounding box center [355, 218] width 133 height 33
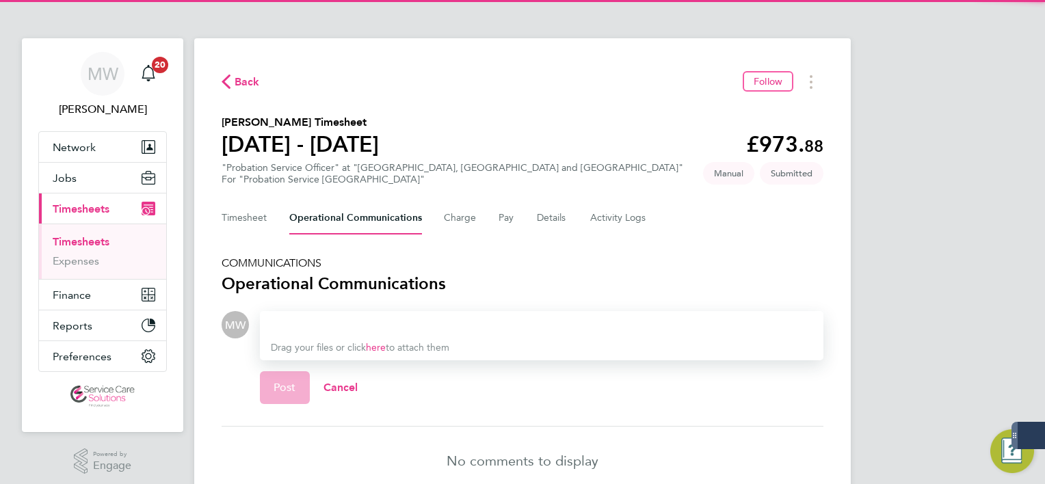
click at [368, 308] on section "COMMUNICATIONS Operational Communications MW Drop your files here Supported fil…" at bounding box center [523, 375] width 602 height 239
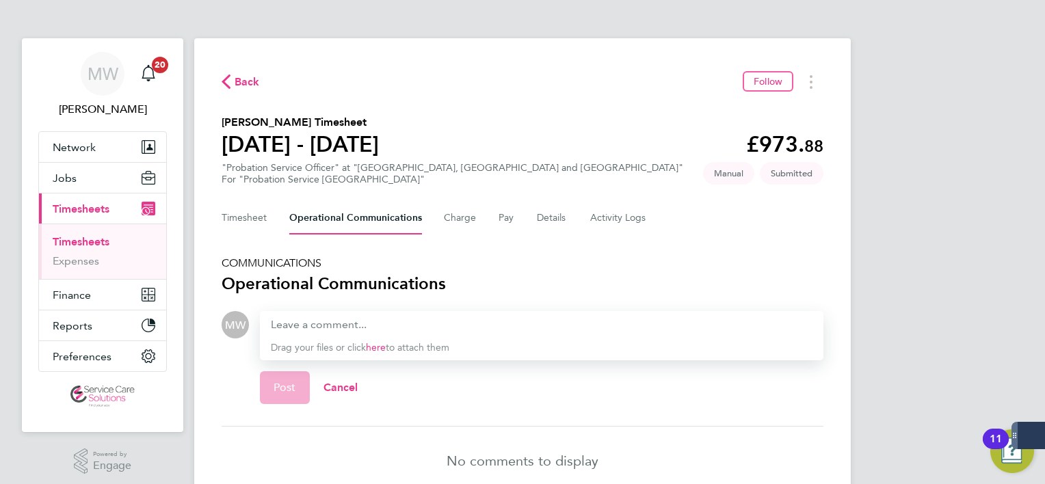
click at [366, 318] on div at bounding box center [542, 325] width 542 height 16
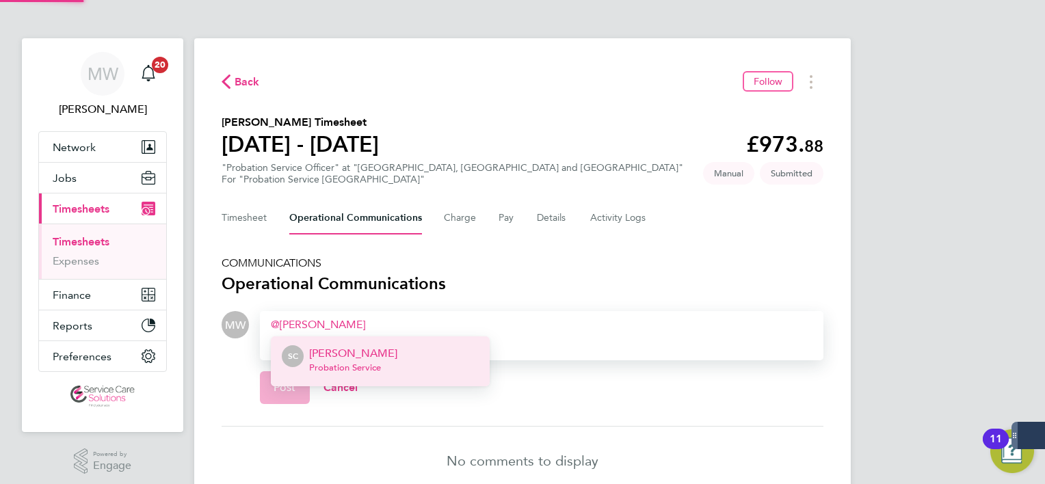
click at [388, 364] on li "SC [PERSON_NAME] Probation Service" at bounding box center [380, 361] width 219 height 50
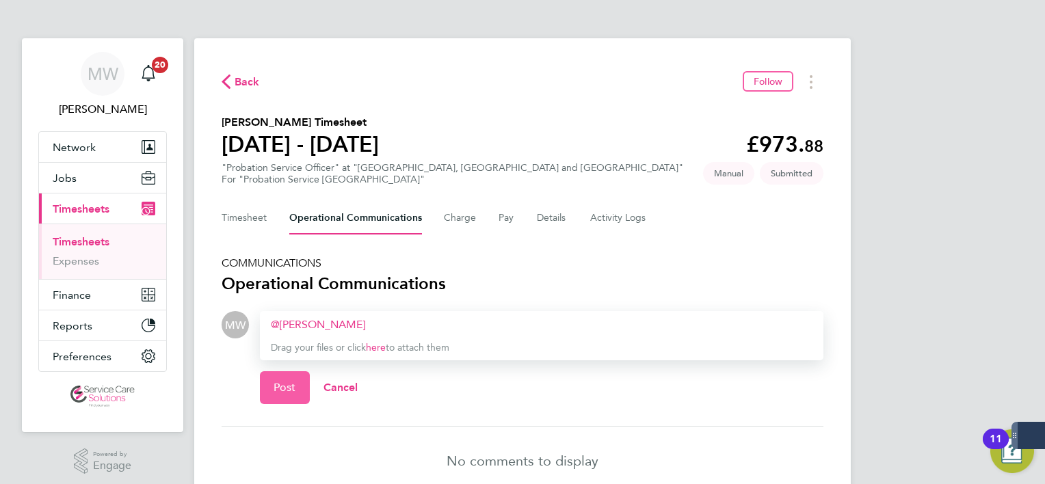
click at [293, 379] on button "Post" at bounding box center [285, 387] width 50 height 33
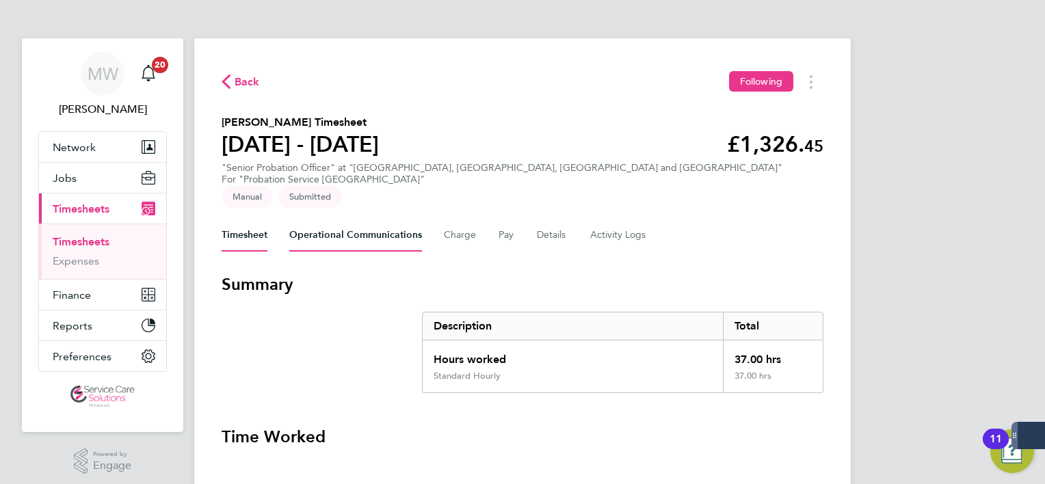
click at [342, 224] on Communications-tab "Operational Communications" at bounding box center [355, 235] width 133 height 33
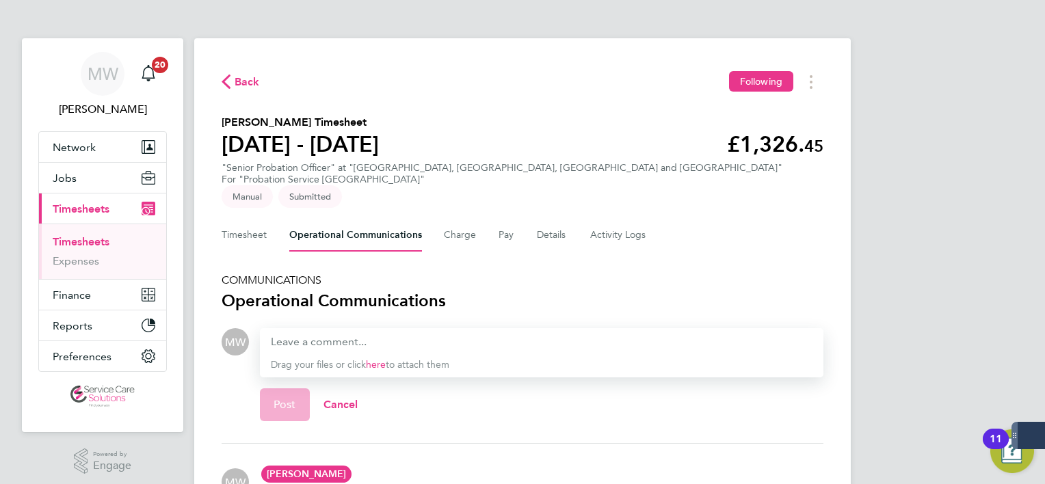
click at [348, 328] on div "Drag your files or click here to attach them" at bounding box center [541, 352] width 563 height 49
click at [345, 334] on div at bounding box center [542, 342] width 542 height 16
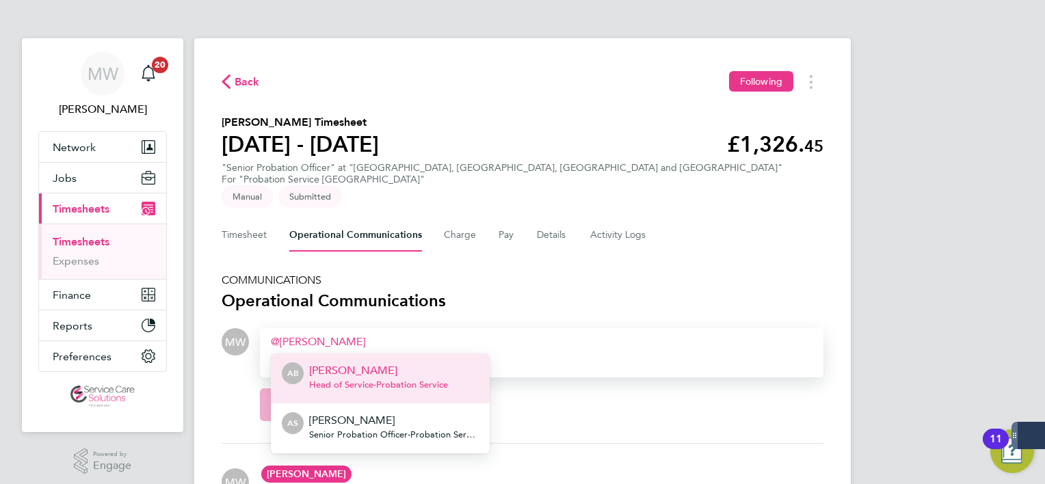
click at [349, 353] on li "AB [PERSON_NAME] Head of Service - Probation Service" at bounding box center [380, 378] width 219 height 50
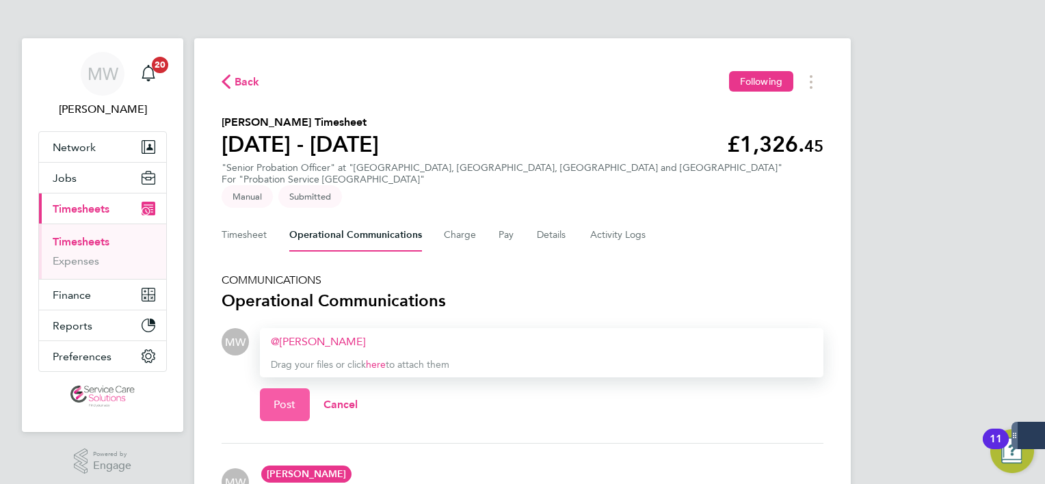
click at [294, 399] on button "Post" at bounding box center [285, 404] width 50 height 33
